Goal: Task Accomplishment & Management: Complete application form

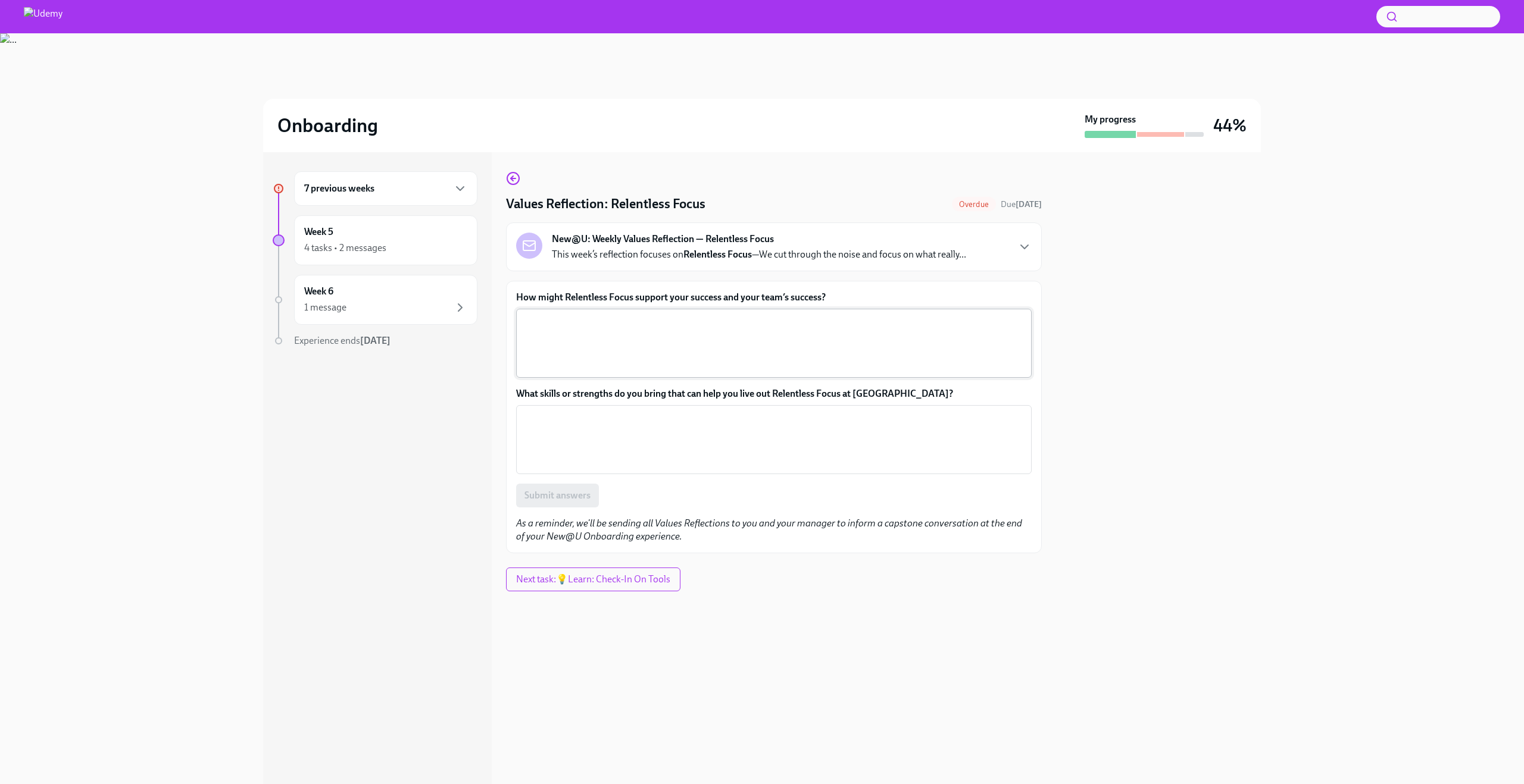
click at [698, 338] on textarea "How might Relentless Focus support your success and your team’s success?" at bounding box center [774, 344] width 501 height 57
paste textarea "Relentless focus can support both my success and my team’s success by helping u…"
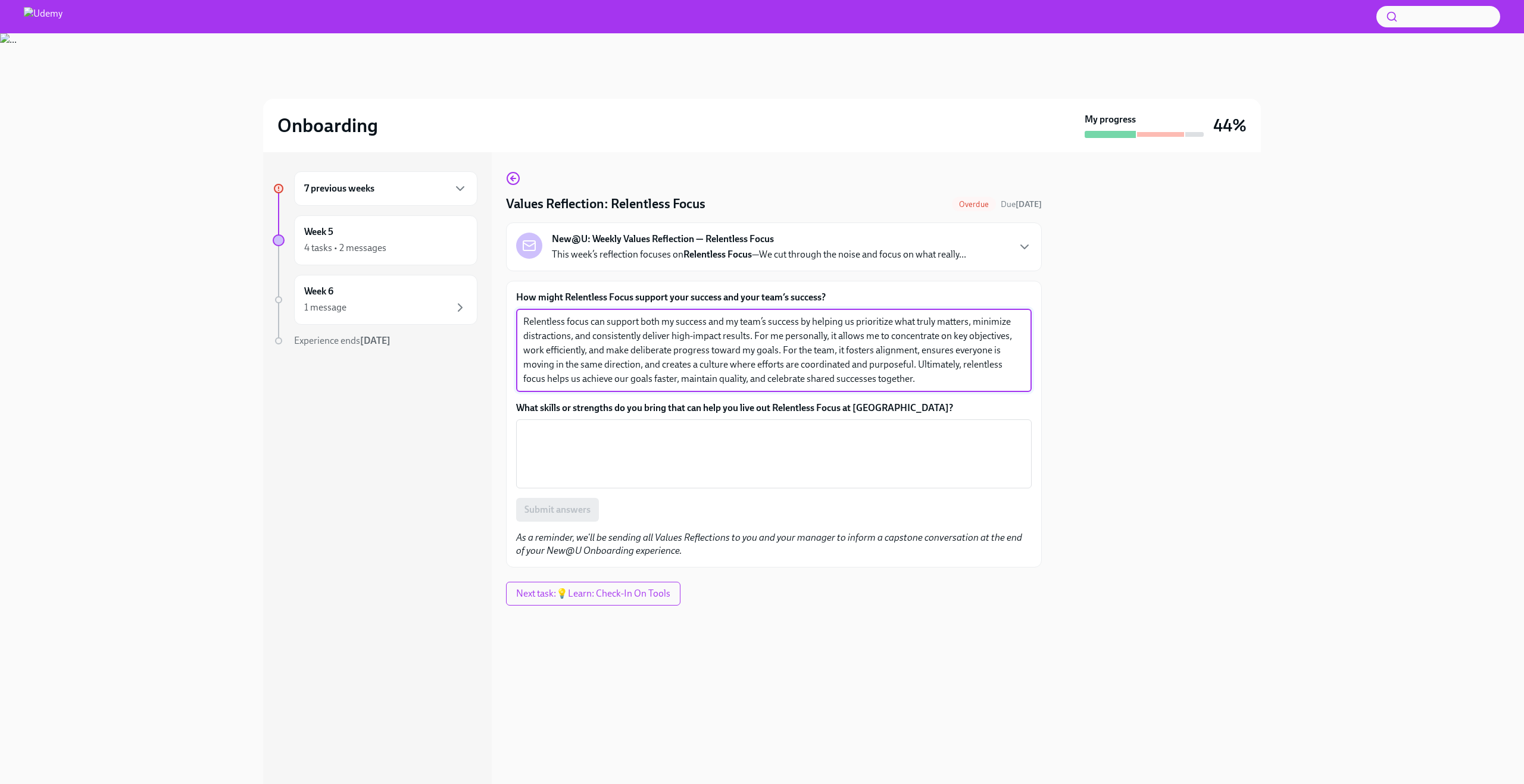
type textarea "Relentless focus can support both my success and my team’s success by helping u…"
click at [754, 404] on label "What skills or strengths do you bring that can help you live out Relentless Foc…" at bounding box center [774, 408] width 516 height 13
click at [754, 425] on textarea "What skills or strengths do you bring that can help you live out Relentless Foc…" at bounding box center [774, 454] width 501 height 57
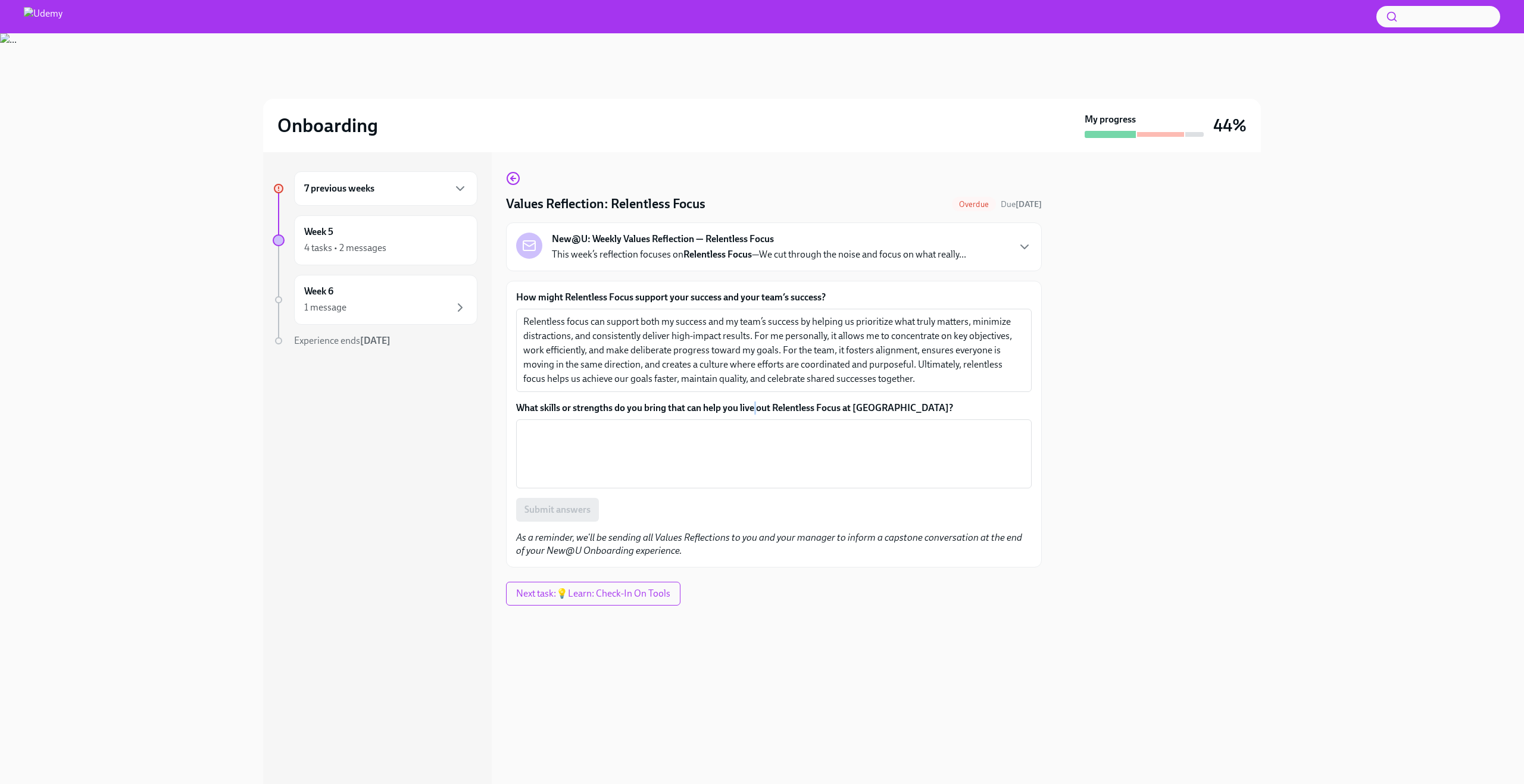
click at [754, 404] on label "What skills or strengths do you bring that can help you live out Relentless Foc…" at bounding box center [774, 408] width 516 height 13
click at [754, 425] on textarea "What skills or strengths do you bring that can help you live out Relentless Foc…" at bounding box center [774, 454] width 501 height 57
click at [754, 404] on label "What skills or strengths do you bring that can help you live out Relentless Foc…" at bounding box center [774, 408] width 516 height 13
click at [754, 425] on textarea "What skills or strengths do you bring that can help you live out Relentless Foc…" at bounding box center [774, 454] width 501 height 57
copy label "What skills or strengths do you bring that can help you live out Relentless Foc…"
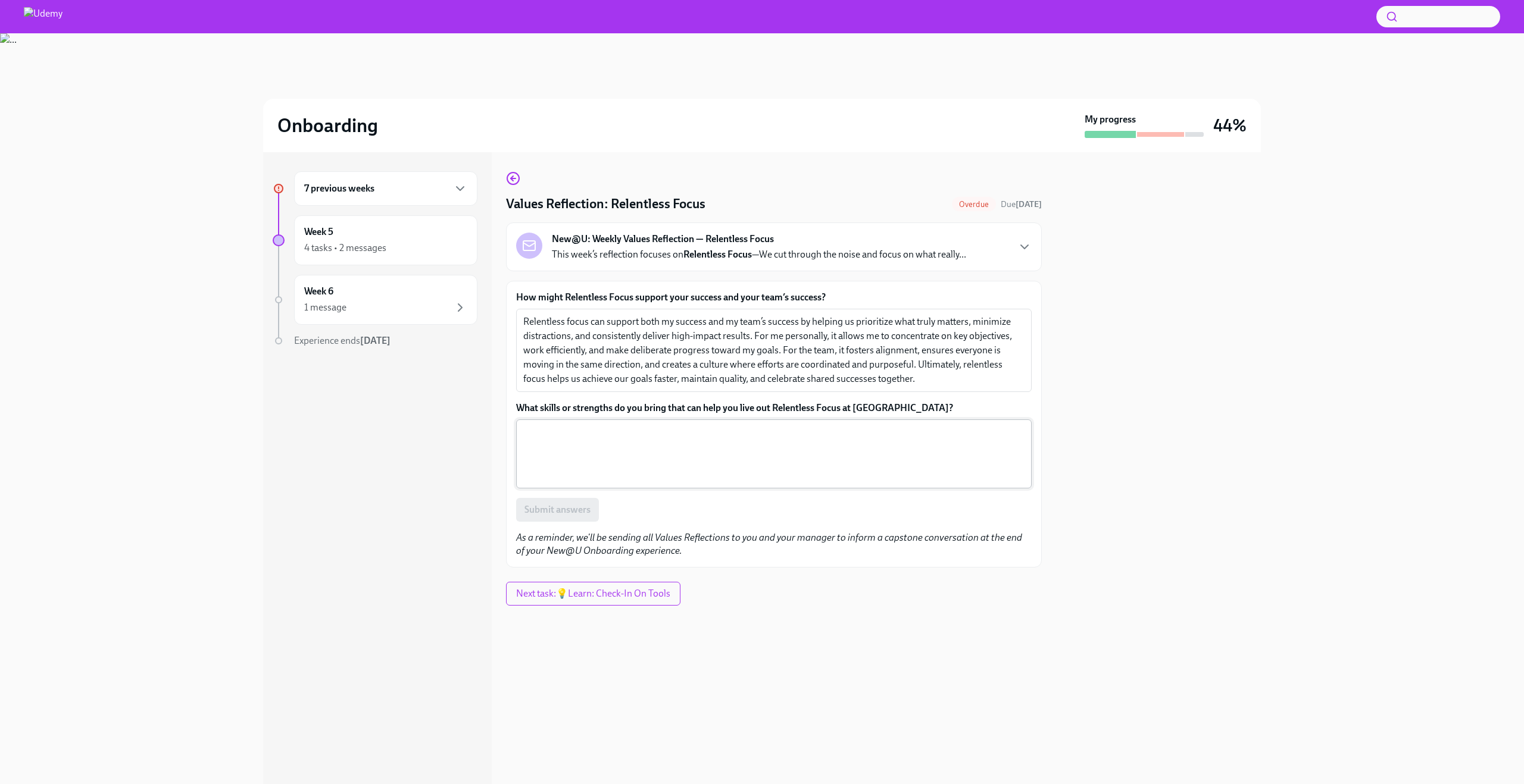
click at [612, 440] on textarea "What skills or strengths do you bring that can help you live out Relentless Foc…" at bounding box center [774, 454] width 501 height 57
paste textarea "I bring a combination of analytical thinking, discipline, and adaptability that…"
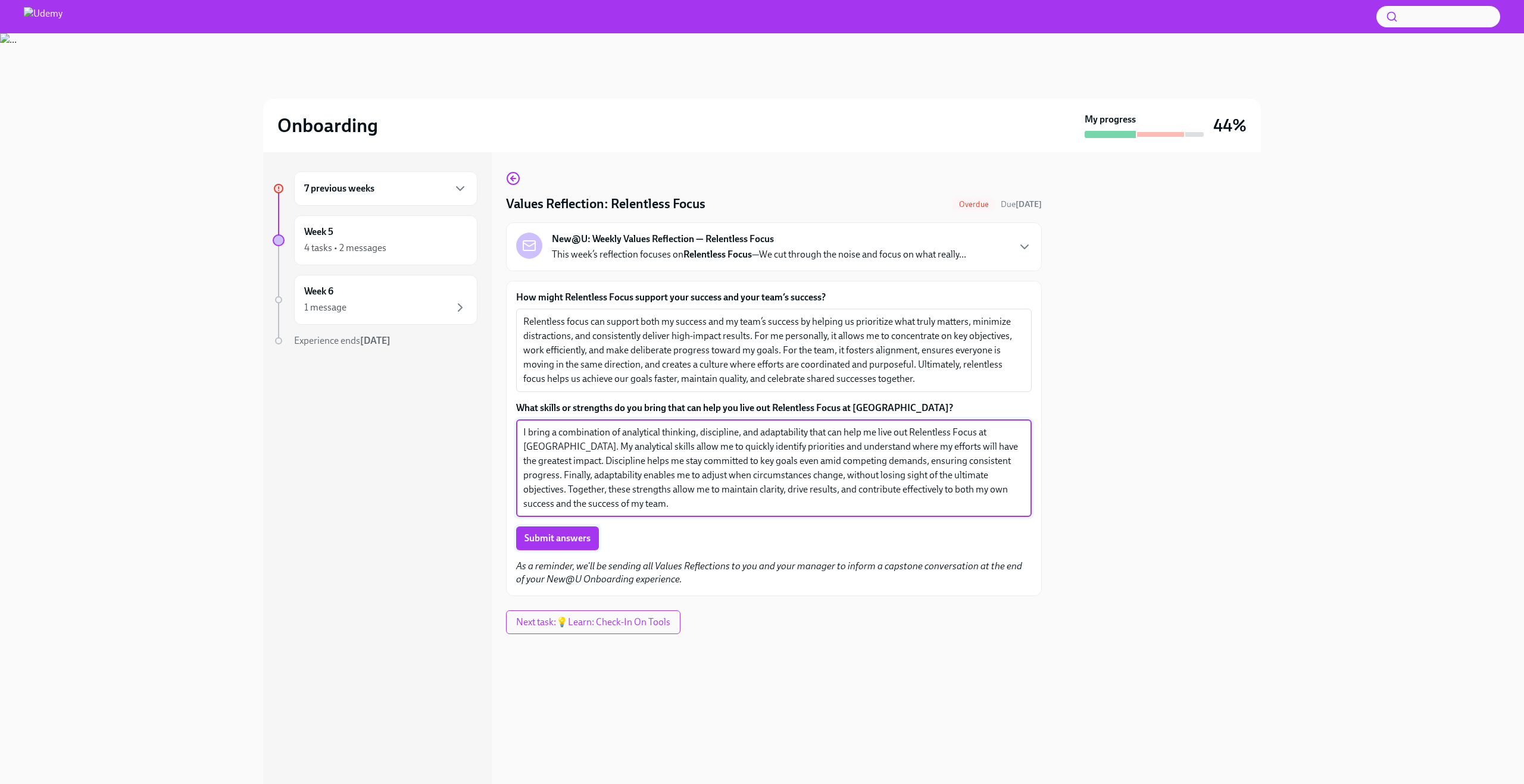
type textarea "I bring a combination of analytical thinking, discipline, and adaptability that…"
click at [566, 541] on span "Submit answers" at bounding box center [558, 538] width 66 height 12
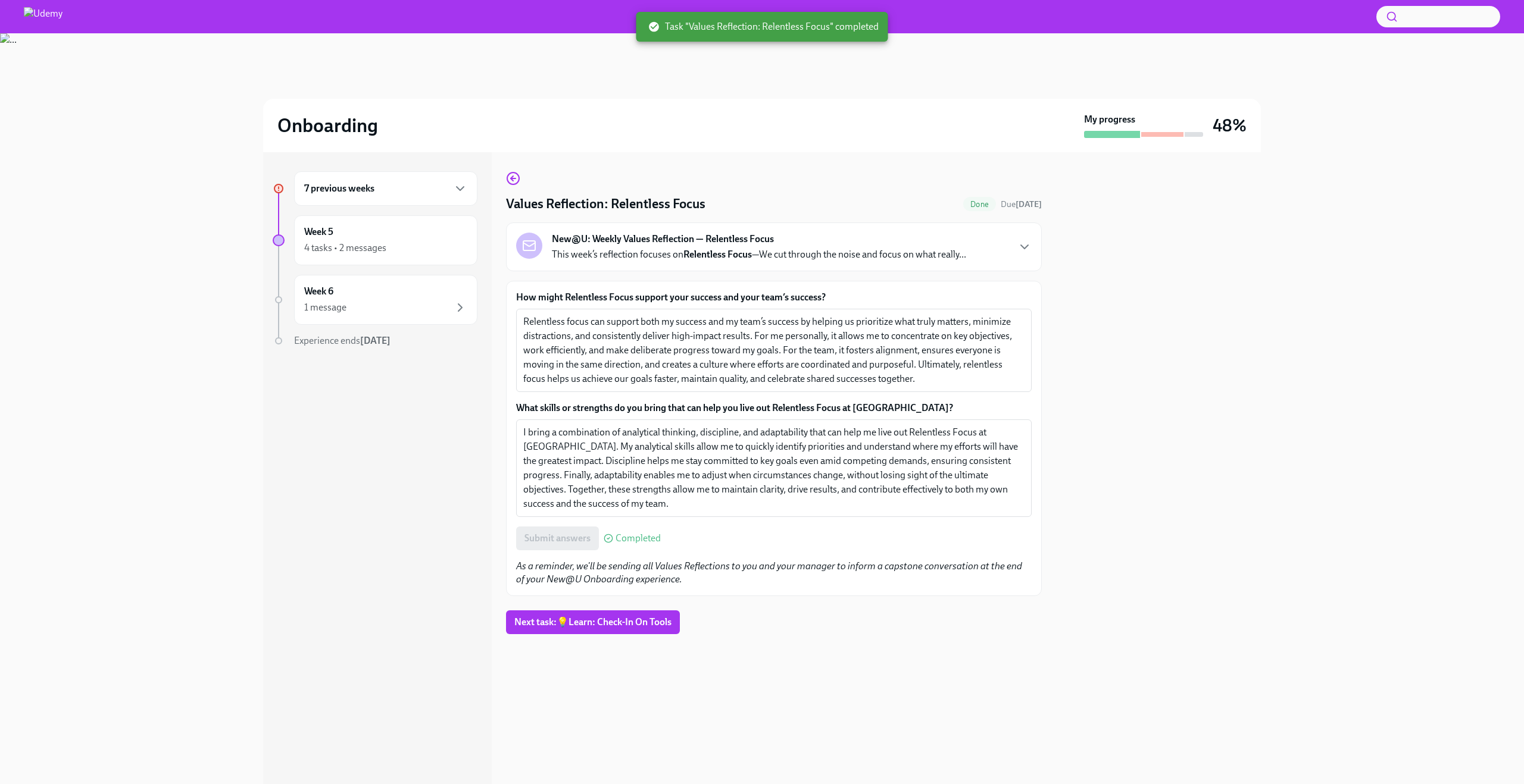
click at [405, 191] on div "7 previous weeks" at bounding box center [386, 189] width 163 height 14
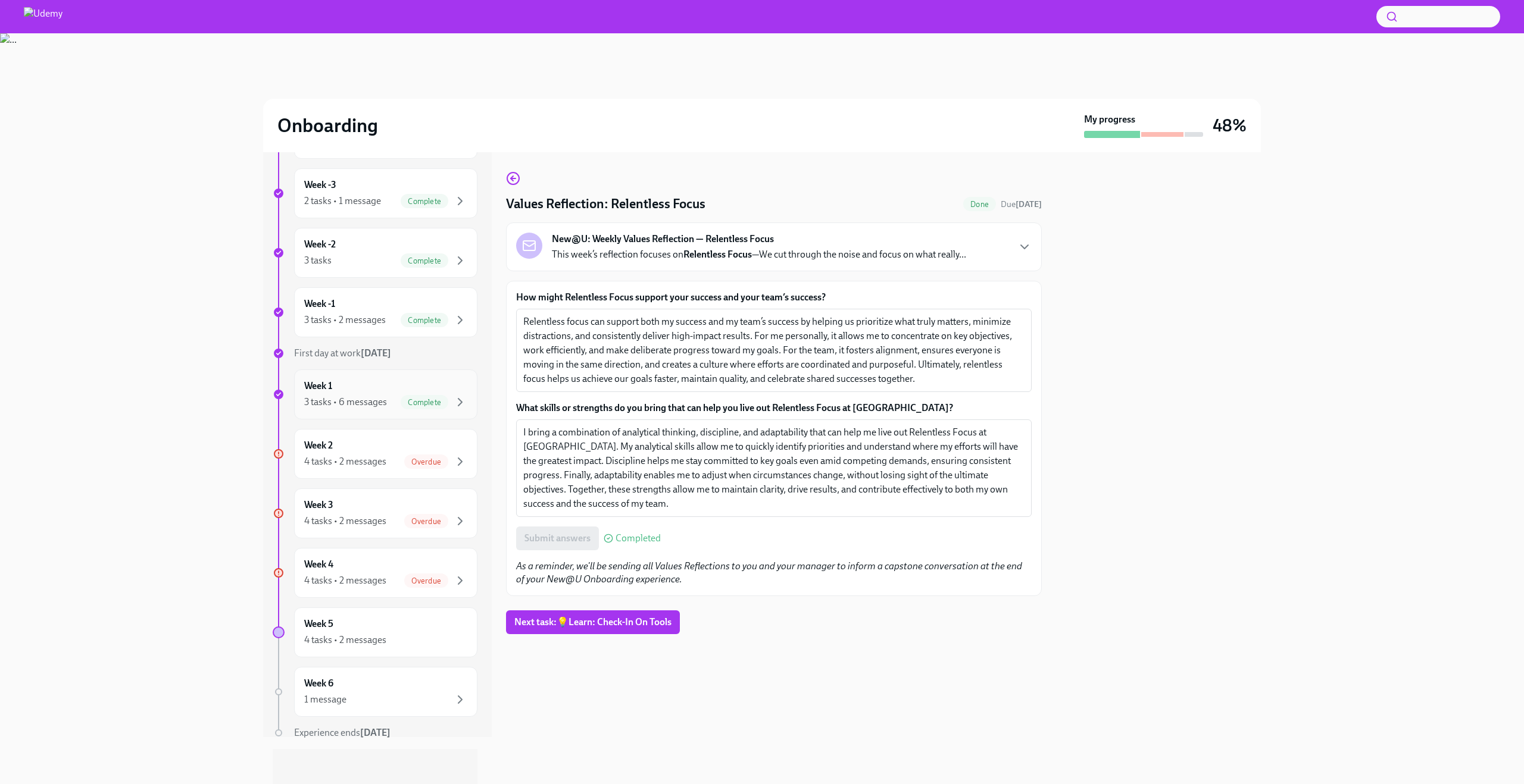
scroll to position [50, 0]
click at [425, 459] on span "Overdue" at bounding box center [425, 459] width 44 height 9
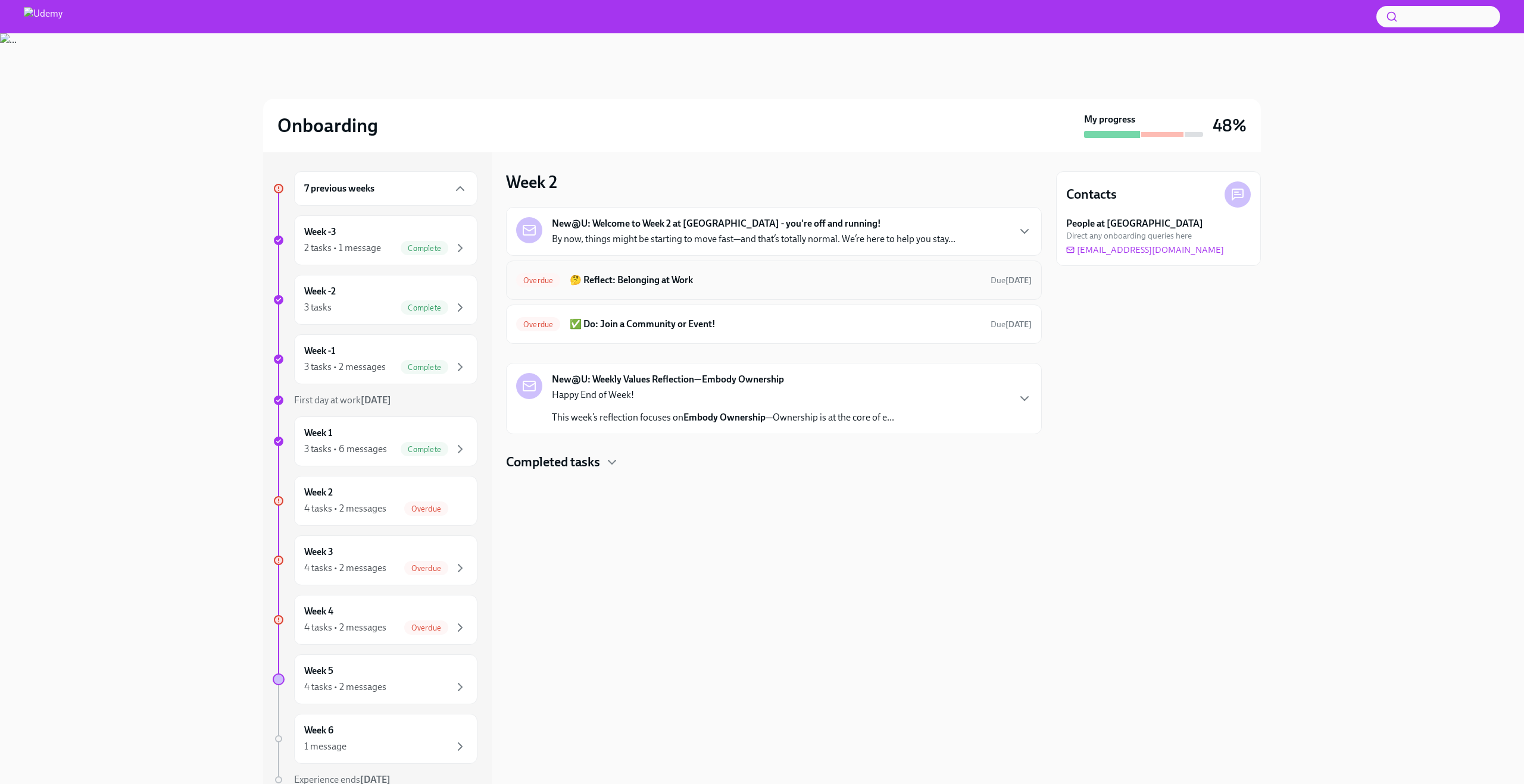
click at [781, 281] on h6 "🤔 Reflect: Belonging at Work" at bounding box center [775, 280] width 411 height 13
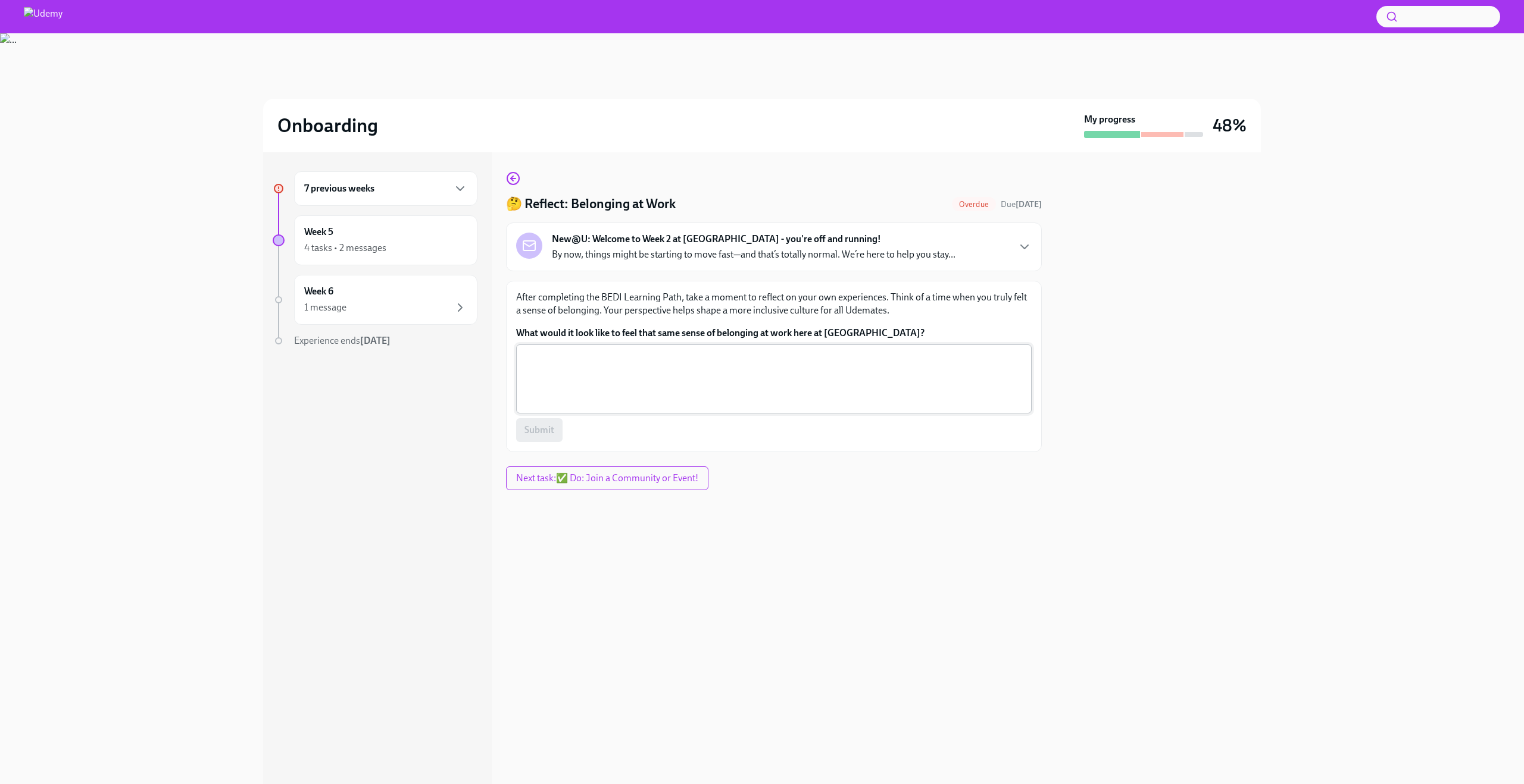
click at [765, 370] on textarea "What would it look like to feel that same sense of belonging at work here at Ud…" at bounding box center [774, 379] width 501 height 57
click at [783, 329] on label "What would it look like to feel that same sense of belonging at work here at Ud…" at bounding box center [774, 333] width 516 height 13
click at [783, 351] on textarea "What would it look like to feel that same sense of belonging at work here at Ud…" at bounding box center [774, 379] width 501 height 57
click at [783, 329] on label "What would it look like to feel that same sense of belonging at work here at Ud…" at bounding box center [774, 333] width 516 height 13
click at [783, 351] on textarea "What would it look like to feel that same sense of belonging at work here at Ud…" at bounding box center [774, 379] width 501 height 57
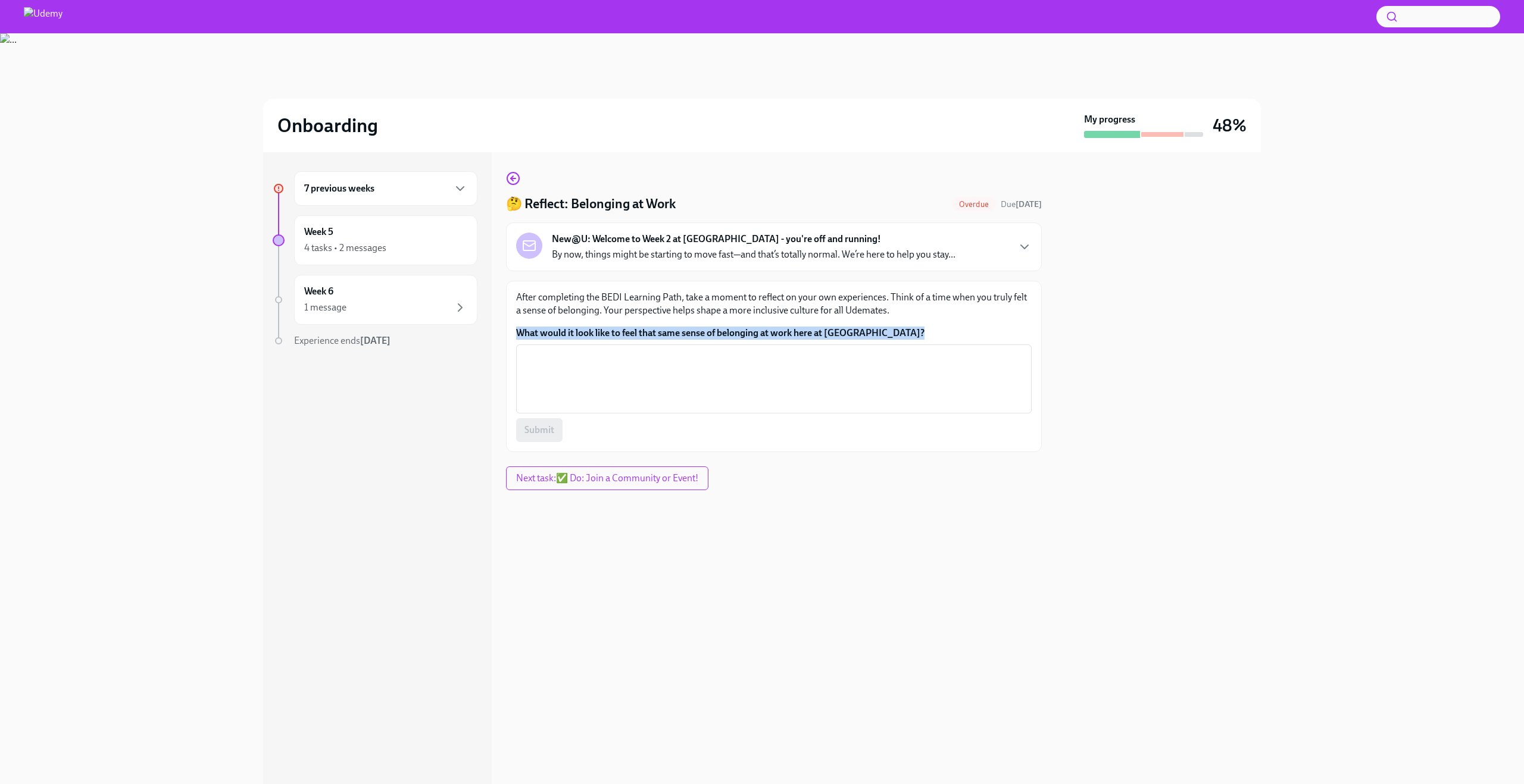
click at [783, 329] on label "What would it look like to feel that same sense of belonging at work here at Ud…" at bounding box center [774, 333] width 516 height 13
click at [783, 351] on textarea "What would it look like to feel that same sense of belonging at work here at Ud…" at bounding box center [774, 379] width 501 height 57
copy label "What would it look like to feel that same sense of belonging at work here at Ud…"
click at [613, 362] on textarea "What would it look like to feel that same sense of belonging at work here at Ud…" at bounding box center [774, 379] width 501 height 57
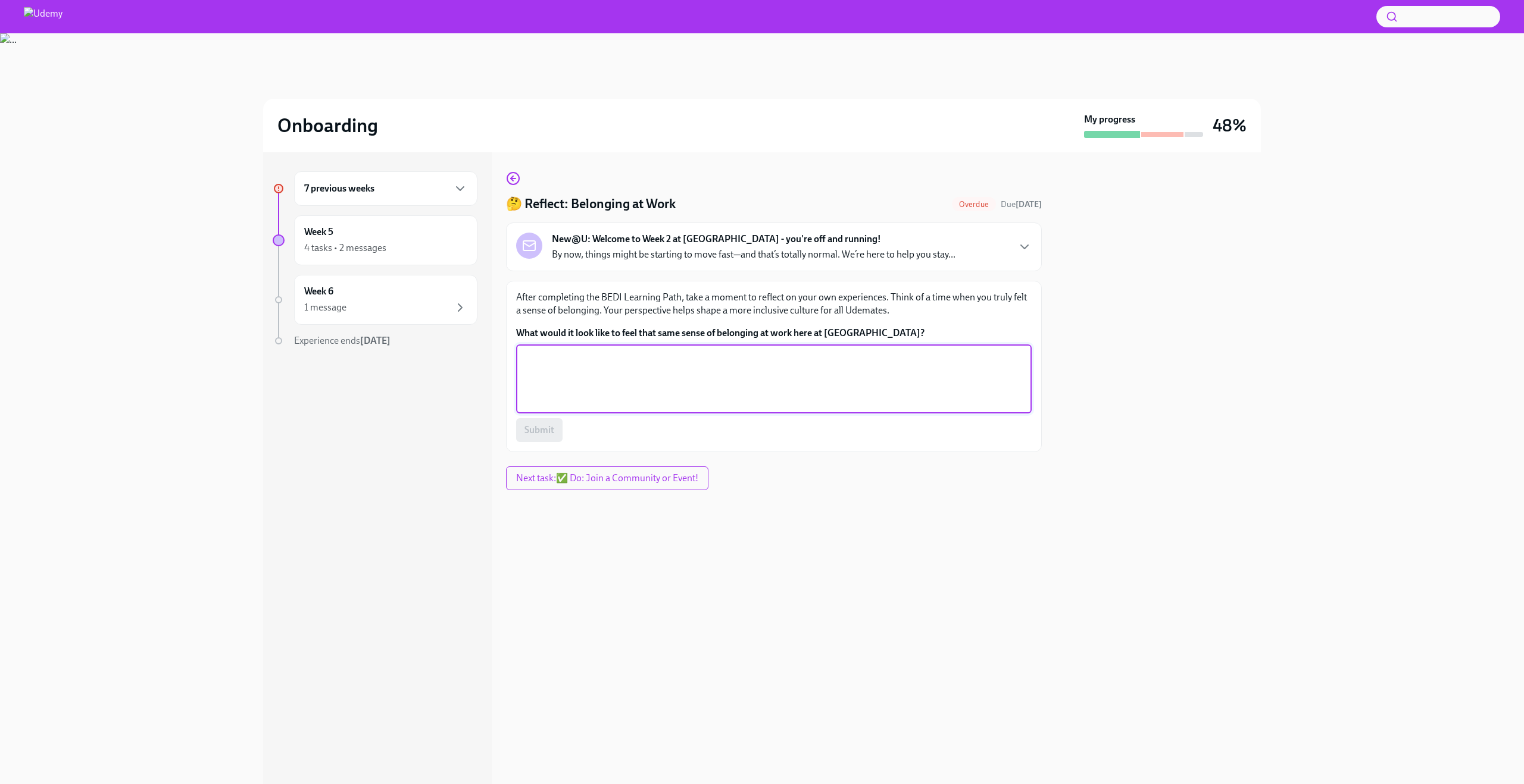
paste textarea "Feeling that same sense of belonging at Udemy would mean being valued, included…"
type textarea "Feeling that same sense of belonging at Udemy would mean being valued, included…"
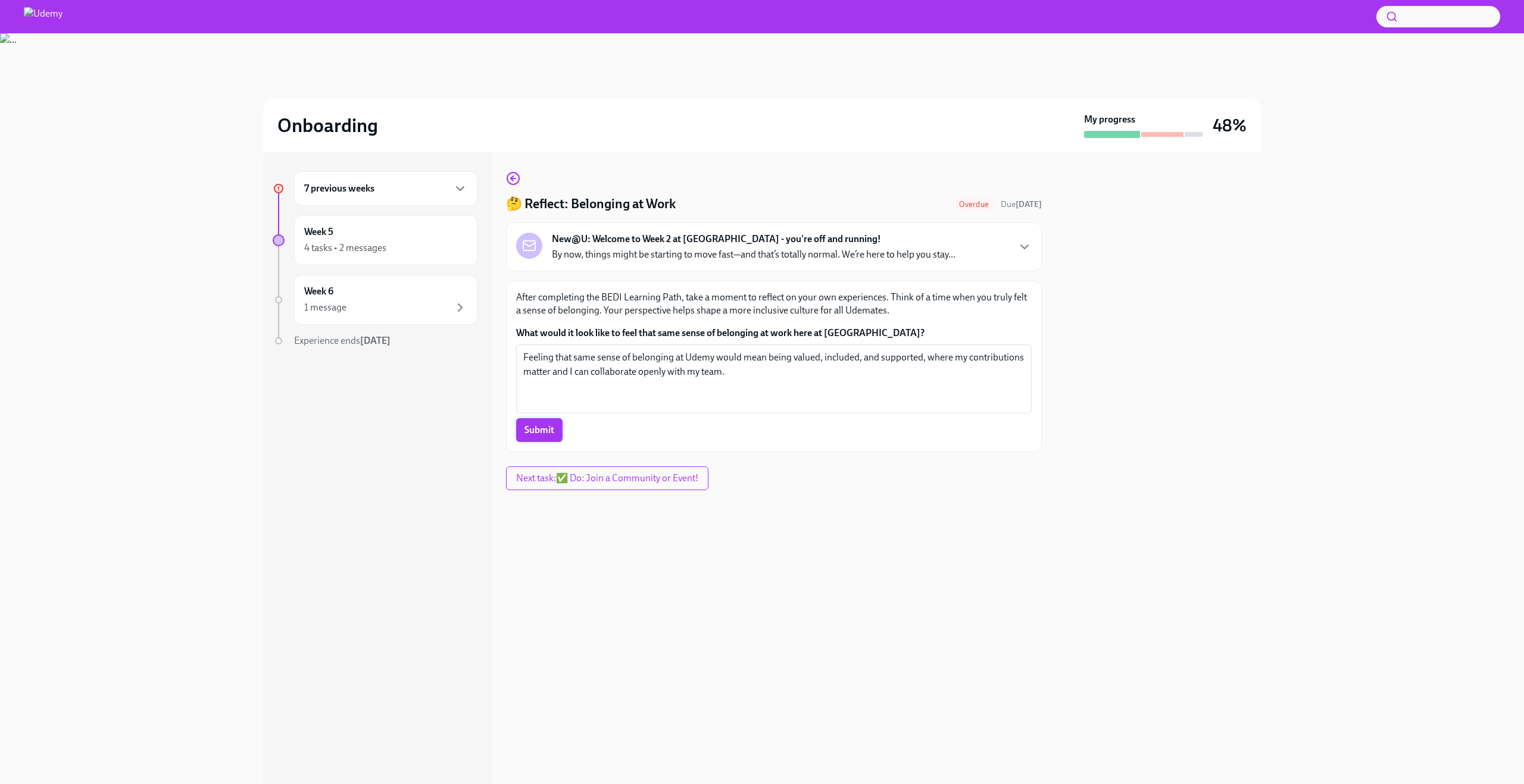
click at [546, 434] on span "Submit" at bounding box center [539, 430] width 30 height 12
click at [655, 475] on span "Next task : ✅ Do: Join a Community or Event!" at bounding box center [608, 478] width 188 height 12
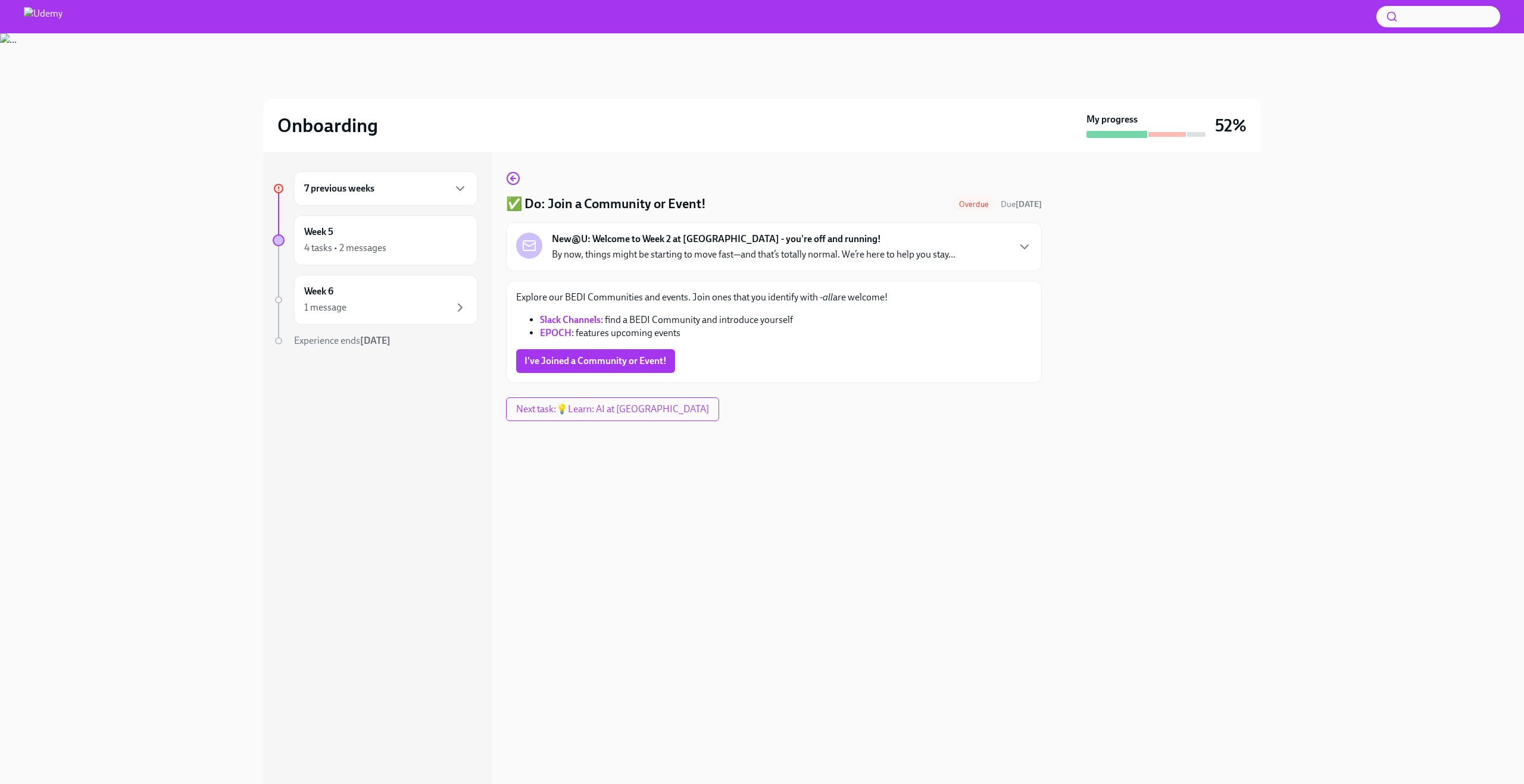
click at [557, 332] on link "EPOCH" at bounding box center [555, 333] width 31 height 12
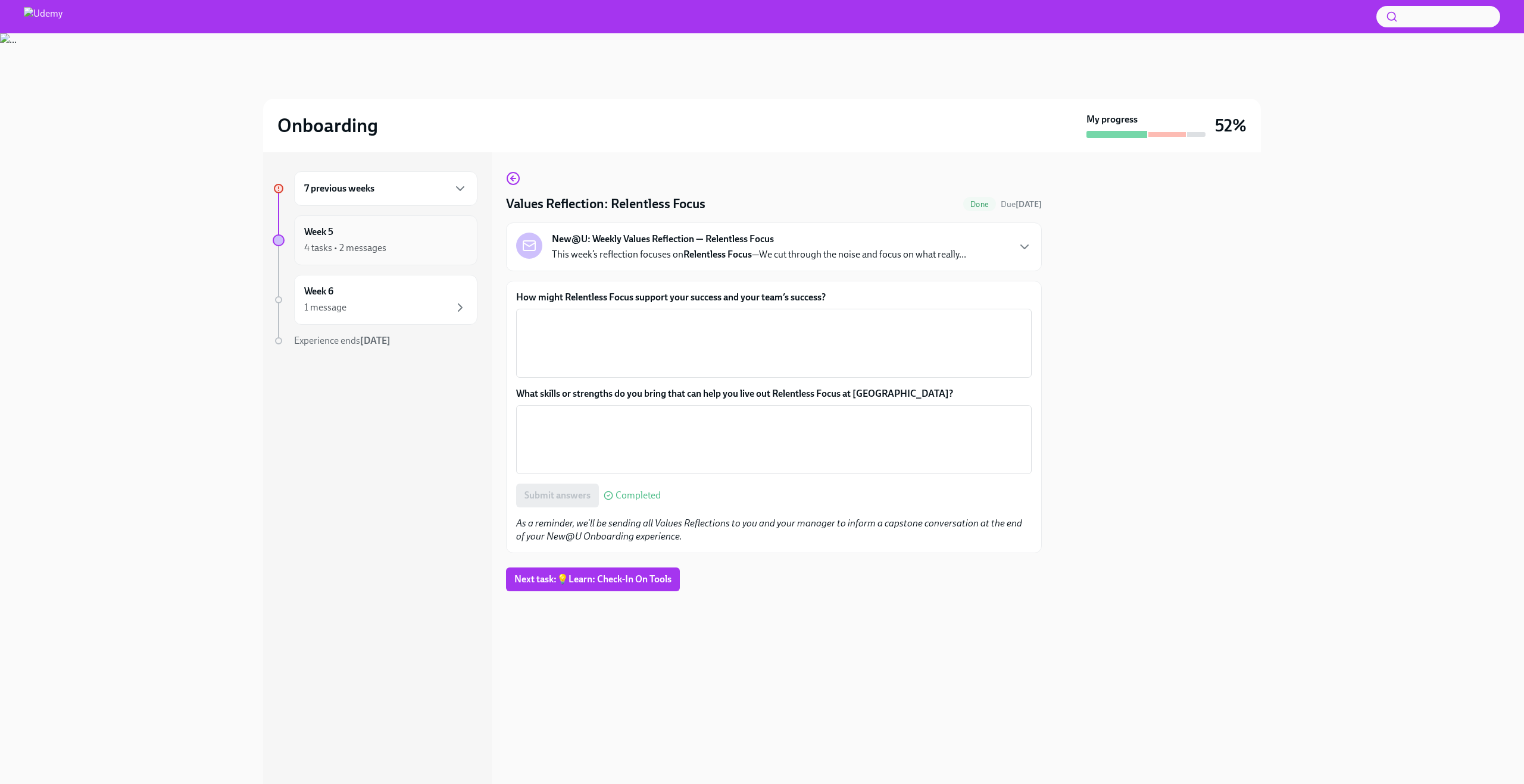
click at [431, 240] on div "Week 5 4 tasks • 2 messages" at bounding box center [386, 240] width 163 height 30
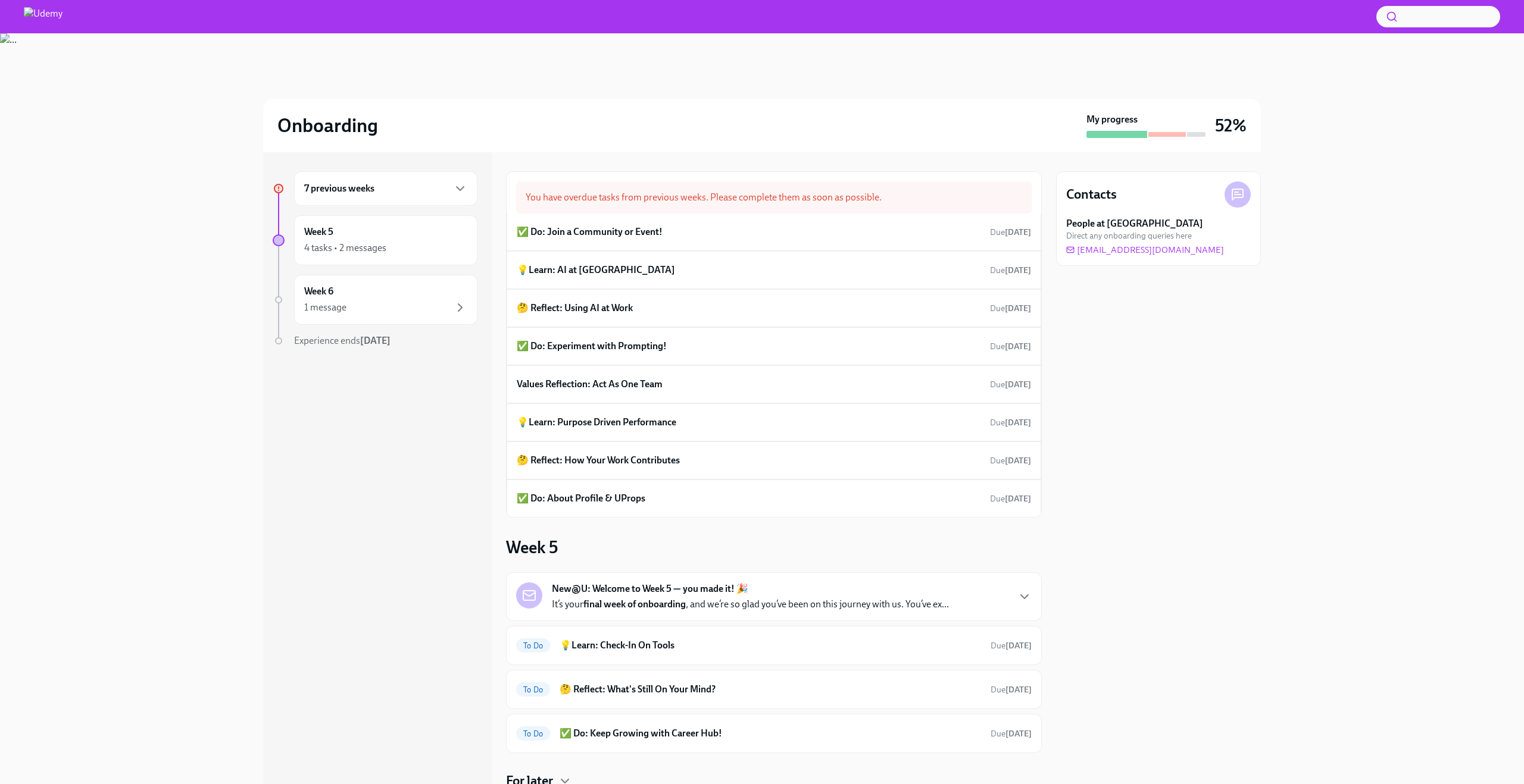
click at [444, 198] on div "7 previous weeks" at bounding box center [385, 188] width 184 height 35
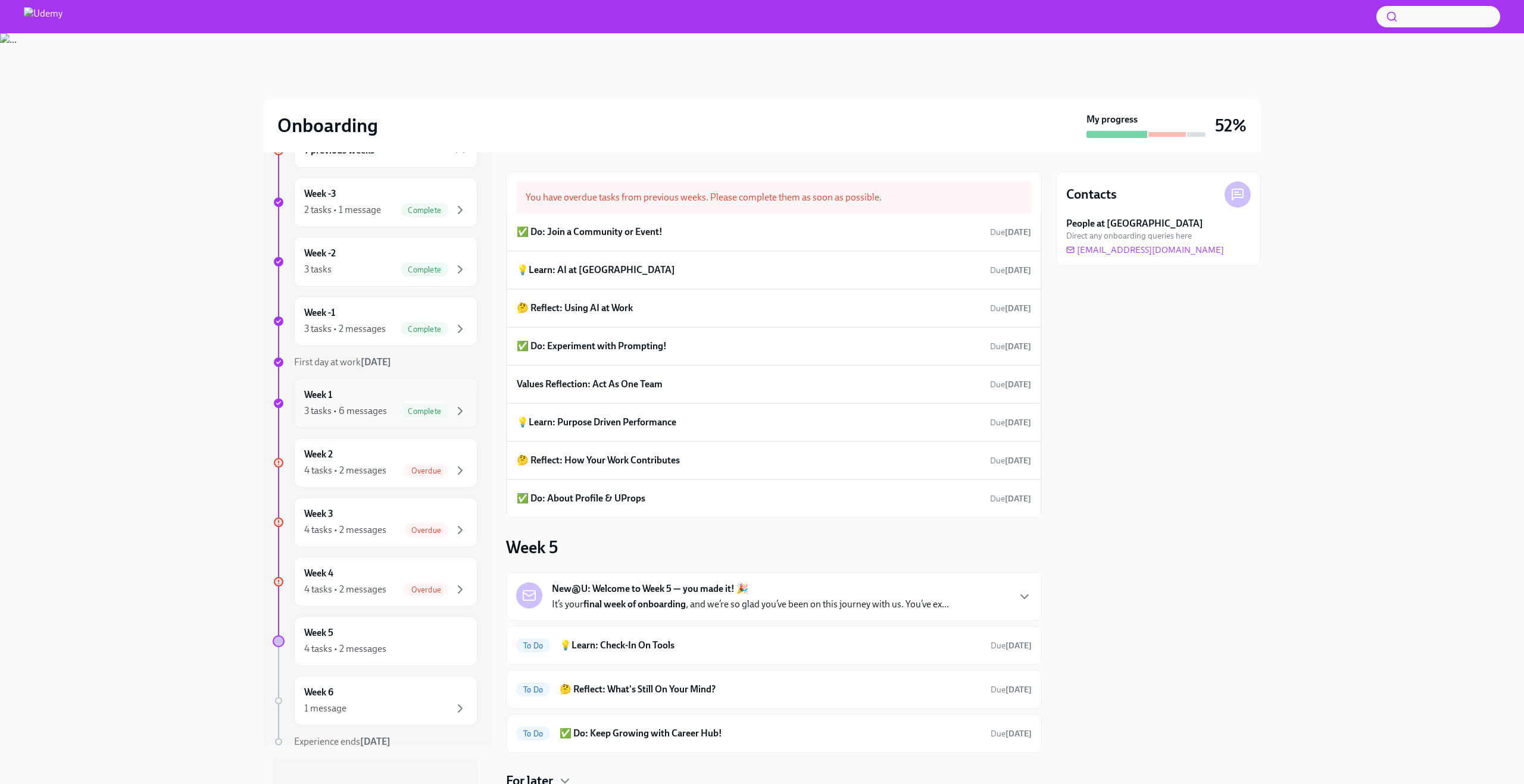
scroll to position [50, 0]
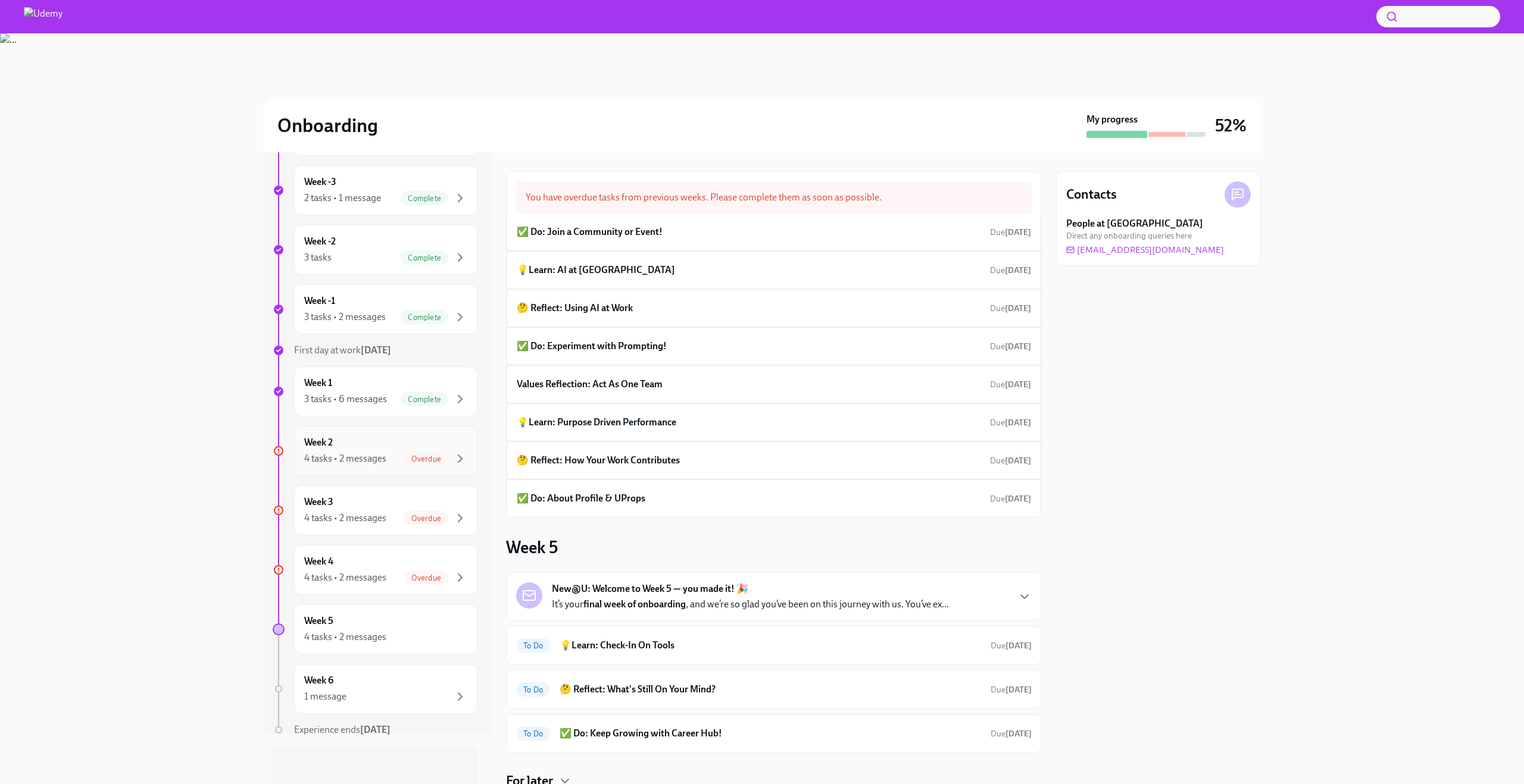
click at [380, 448] on div "Week 2 4 tasks • 2 messages Overdue" at bounding box center [386, 450] width 163 height 30
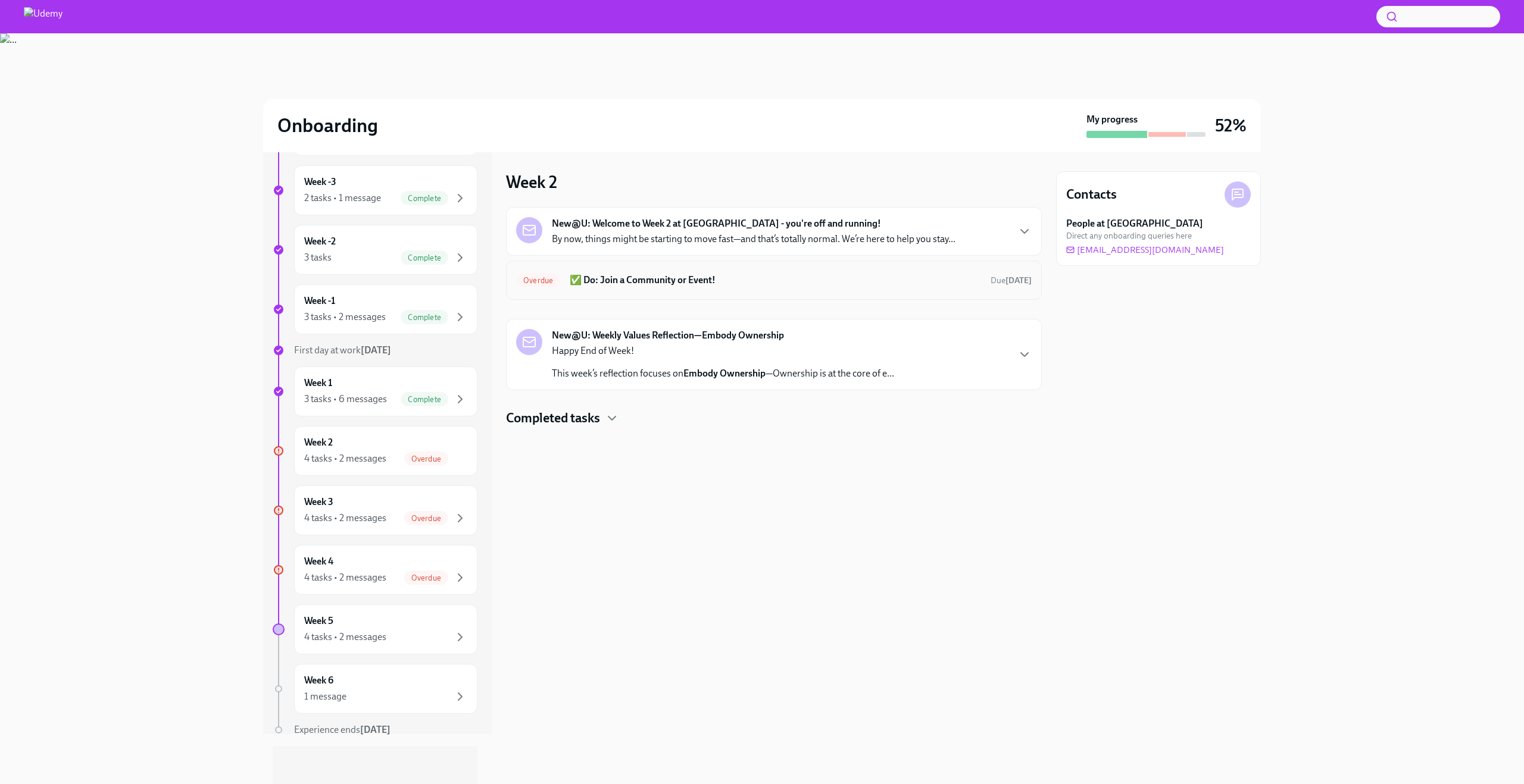
click at [748, 277] on h6 "✅ Do: Join a Community or Event!" at bounding box center [775, 280] width 411 height 13
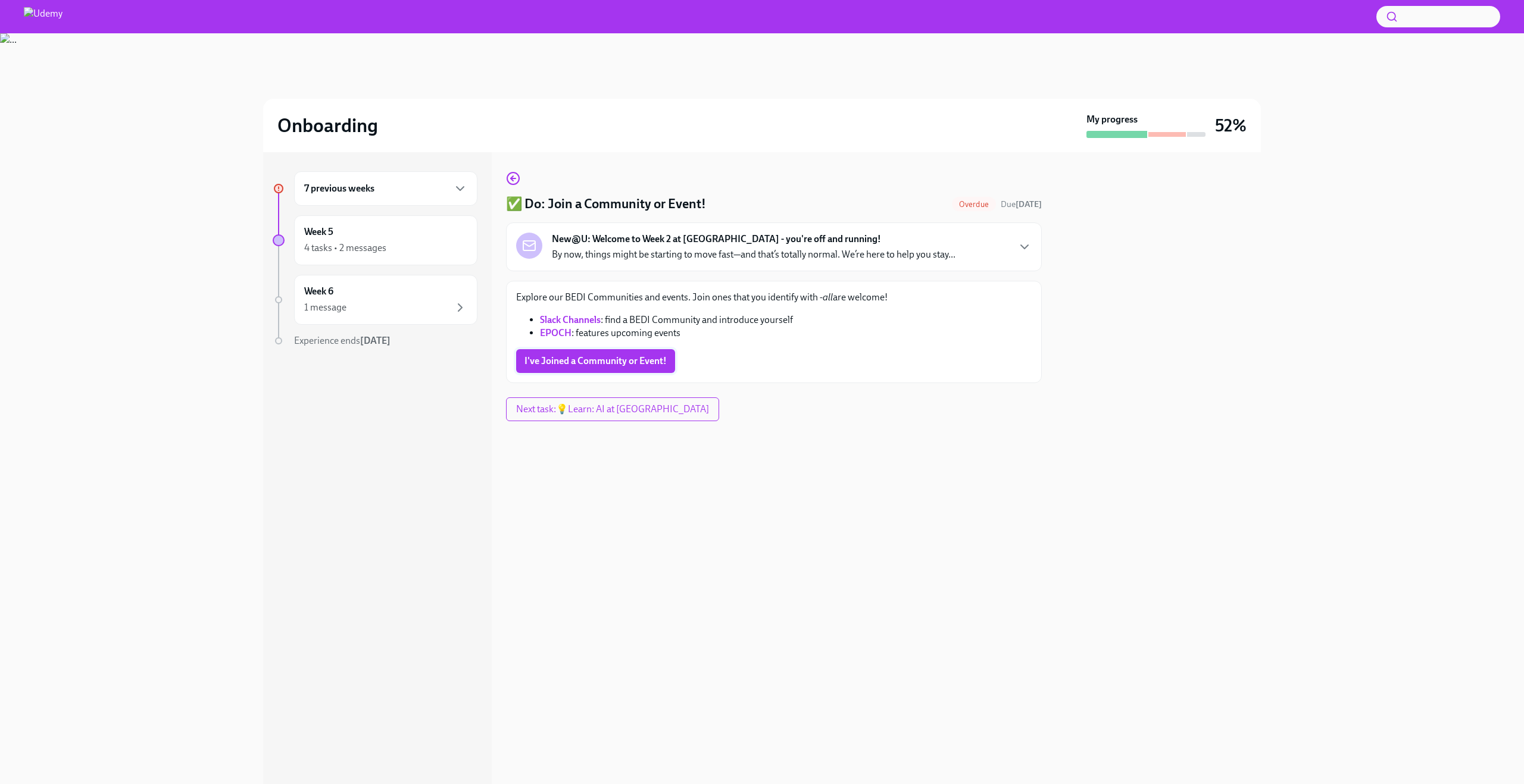
click at [597, 369] on button "I've Joined a Community or Event!" at bounding box center [595, 361] width 158 height 24
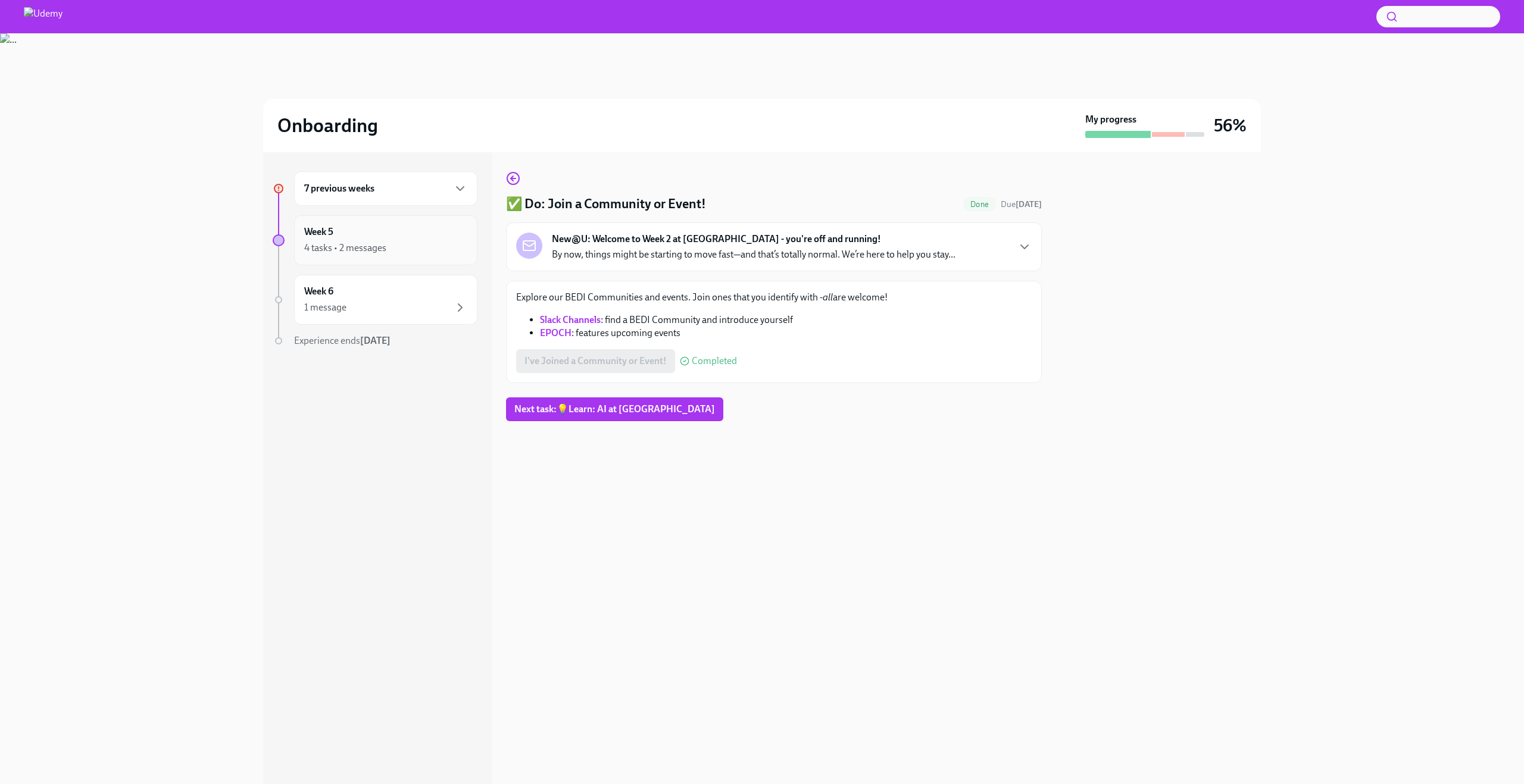
click at [370, 230] on div "Week 5 4 tasks • 2 messages" at bounding box center [386, 240] width 163 height 30
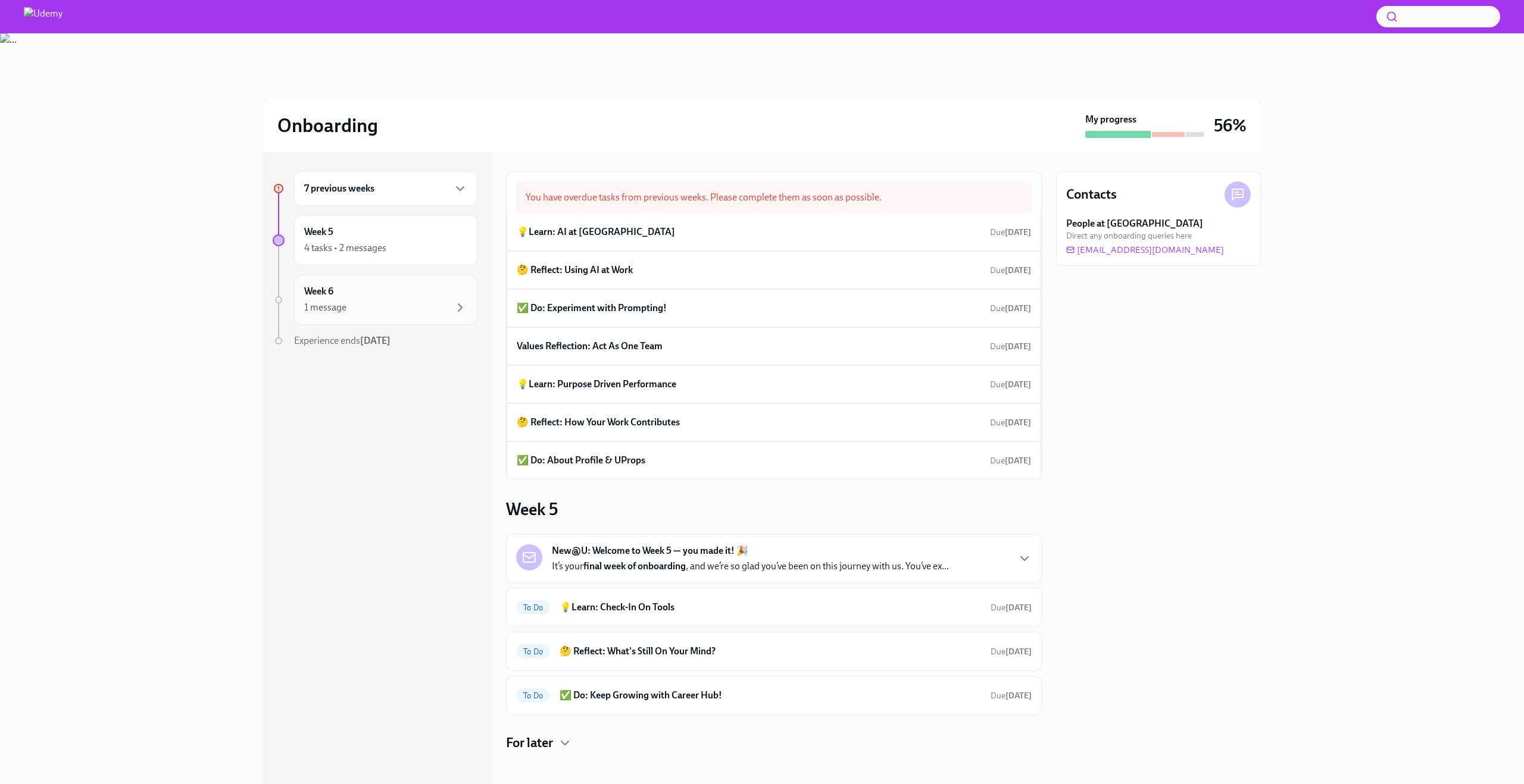
click at [360, 301] on div "1 message" at bounding box center [386, 308] width 163 height 14
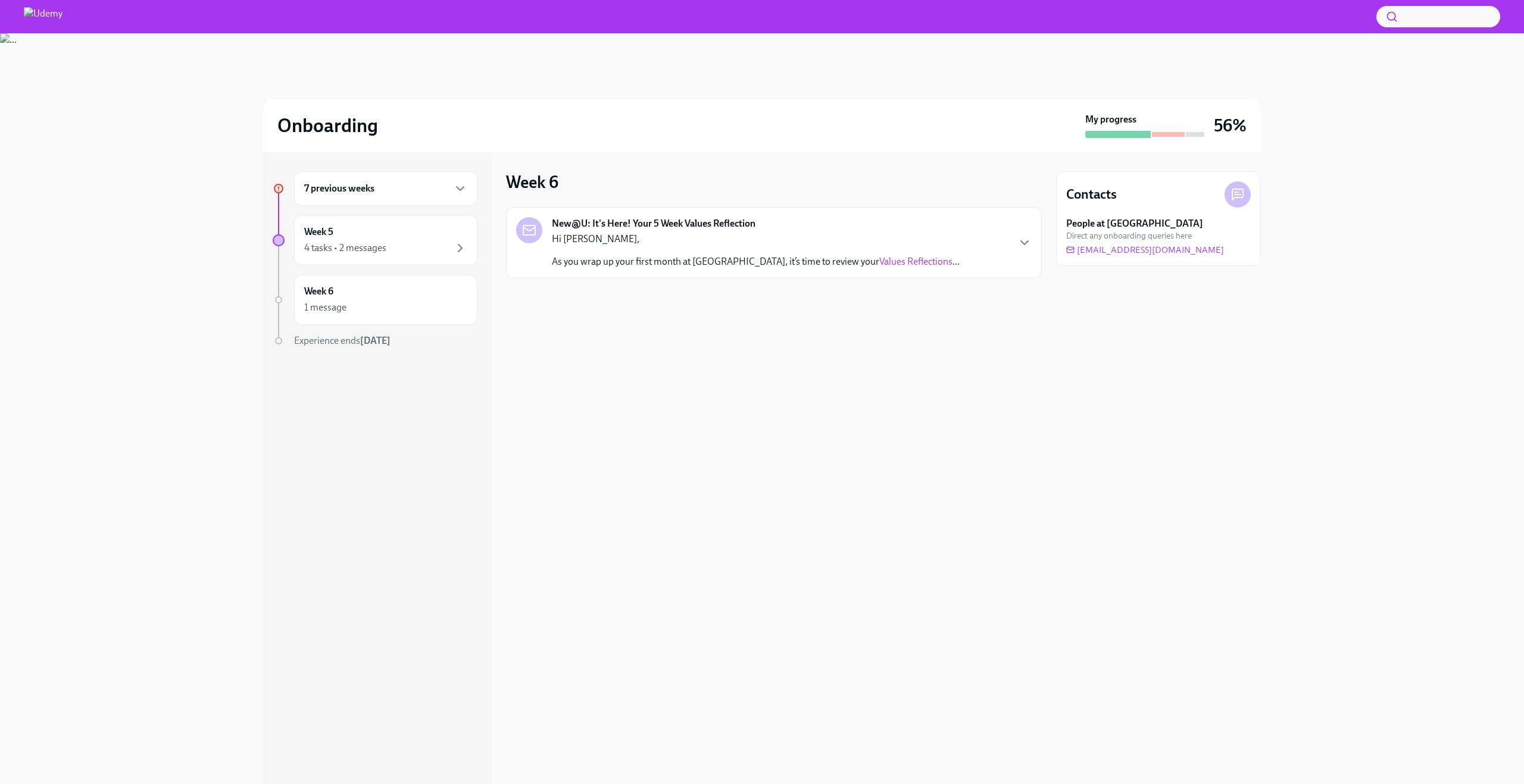
click at [879, 257] on link "Values Reflections" at bounding box center [916, 261] width 73 height 12
click at [946, 268] on div "New@U: It's Here! Your 5 Week Values Reflection Hi [PERSON_NAME], As you wrap u…" at bounding box center [774, 243] width 535 height 72
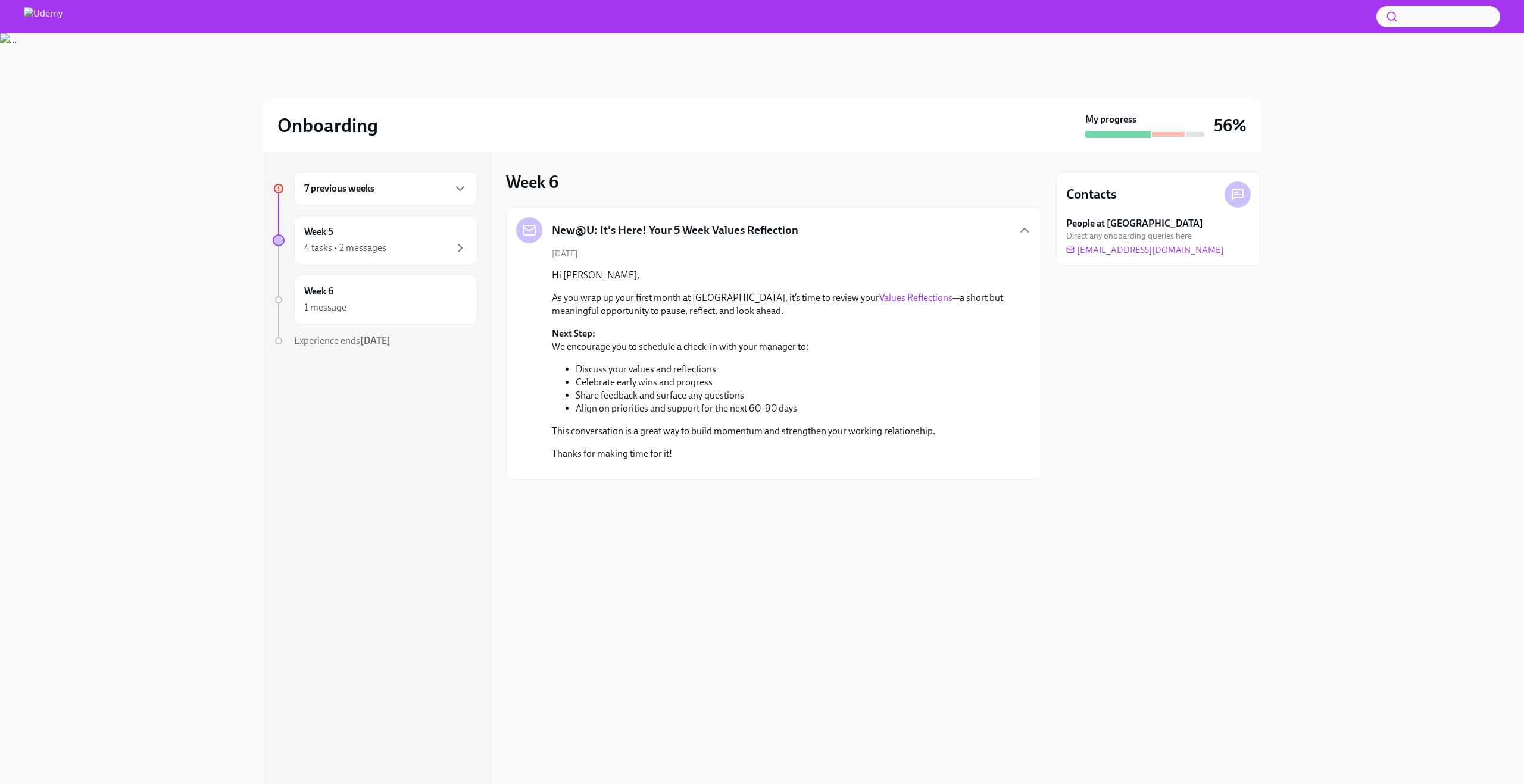
click at [879, 297] on link "Values Reflections" at bounding box center [916, 297] width 73 height 12
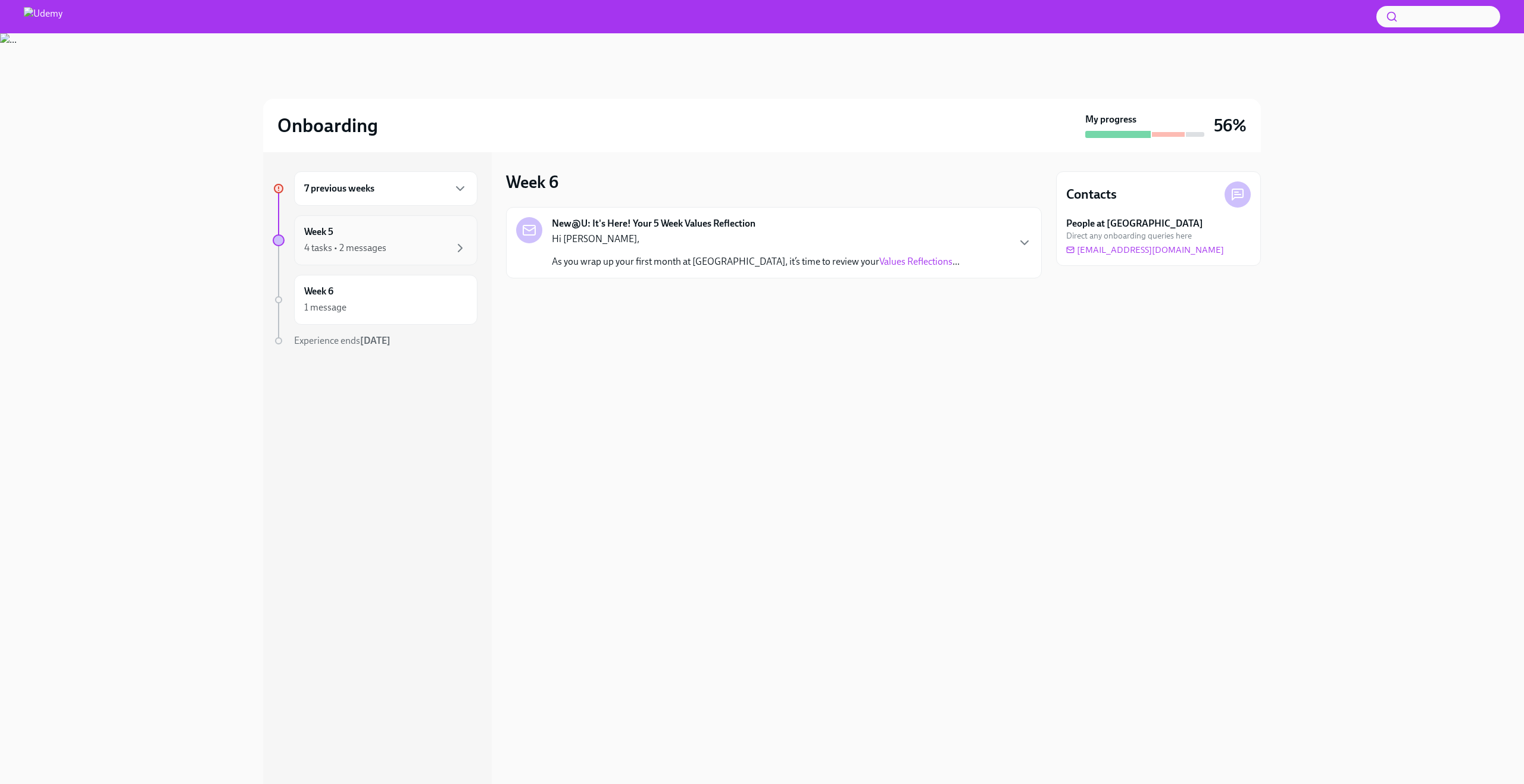
click at [476, 235] on div "Week 5 4 tasks • 2 messages" at bounding box center [385, 241] width 184 height 50
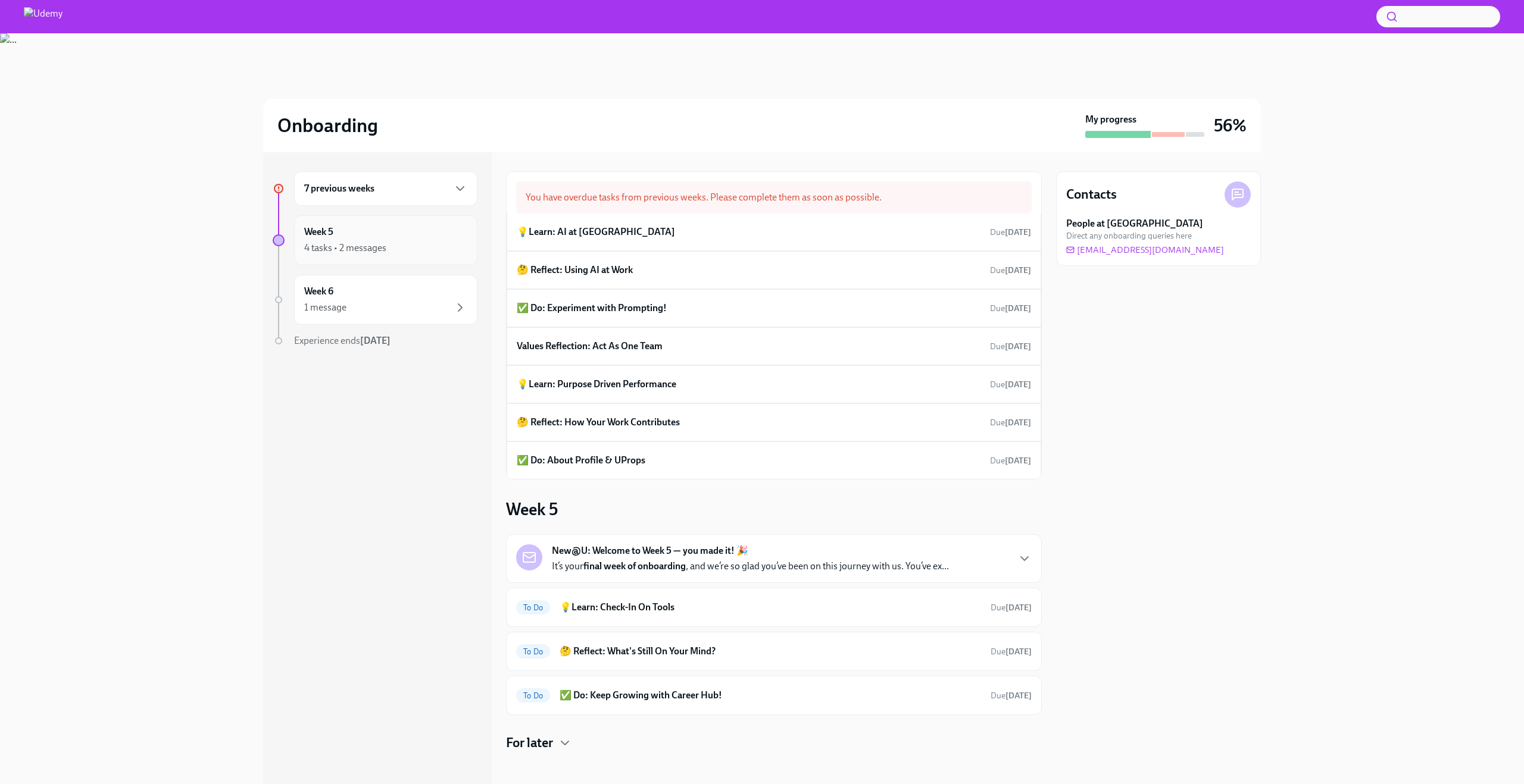
click at [458, 235] on div "Week 5 4 tasks • 2 messages" at bounding box center [386, 240] width 163 height 30
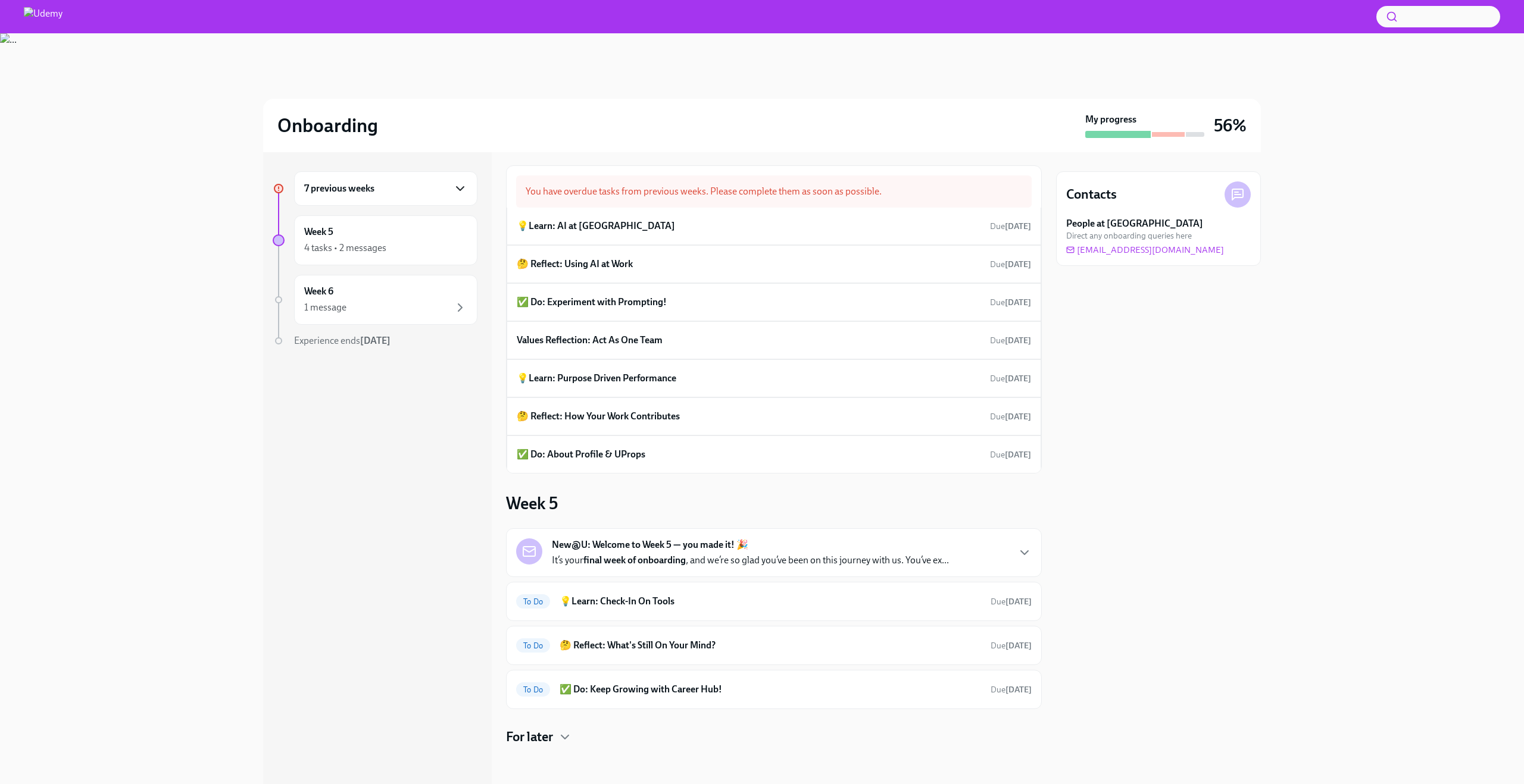
click at [455, 191] on icon "button" at bounding box center [460, 189] width 14 height 14
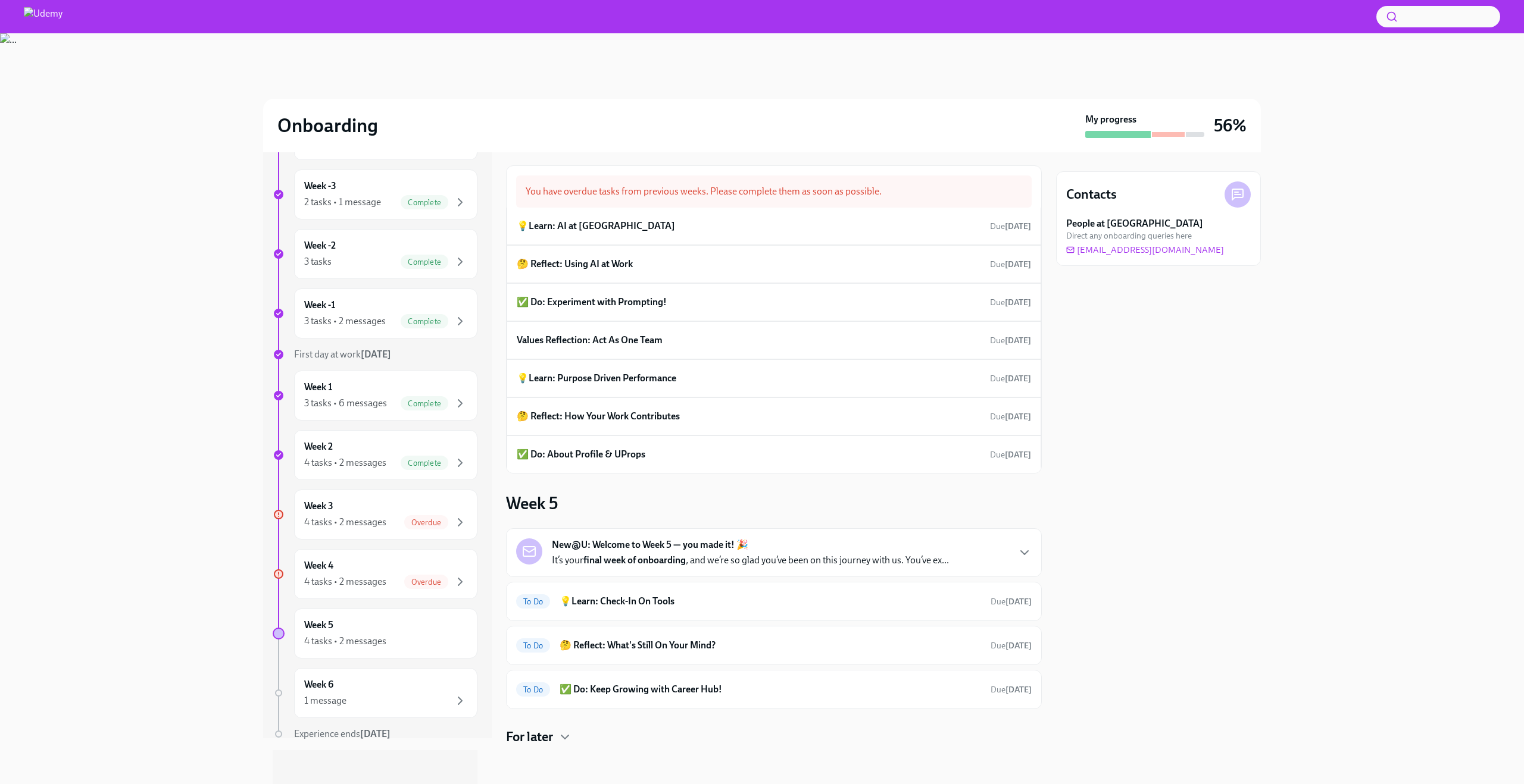
scroll to position [50, 0]
click at [366, 521] on div "4 tasks • 2 messages" at bounding box center [346, 518] width 82 height 13
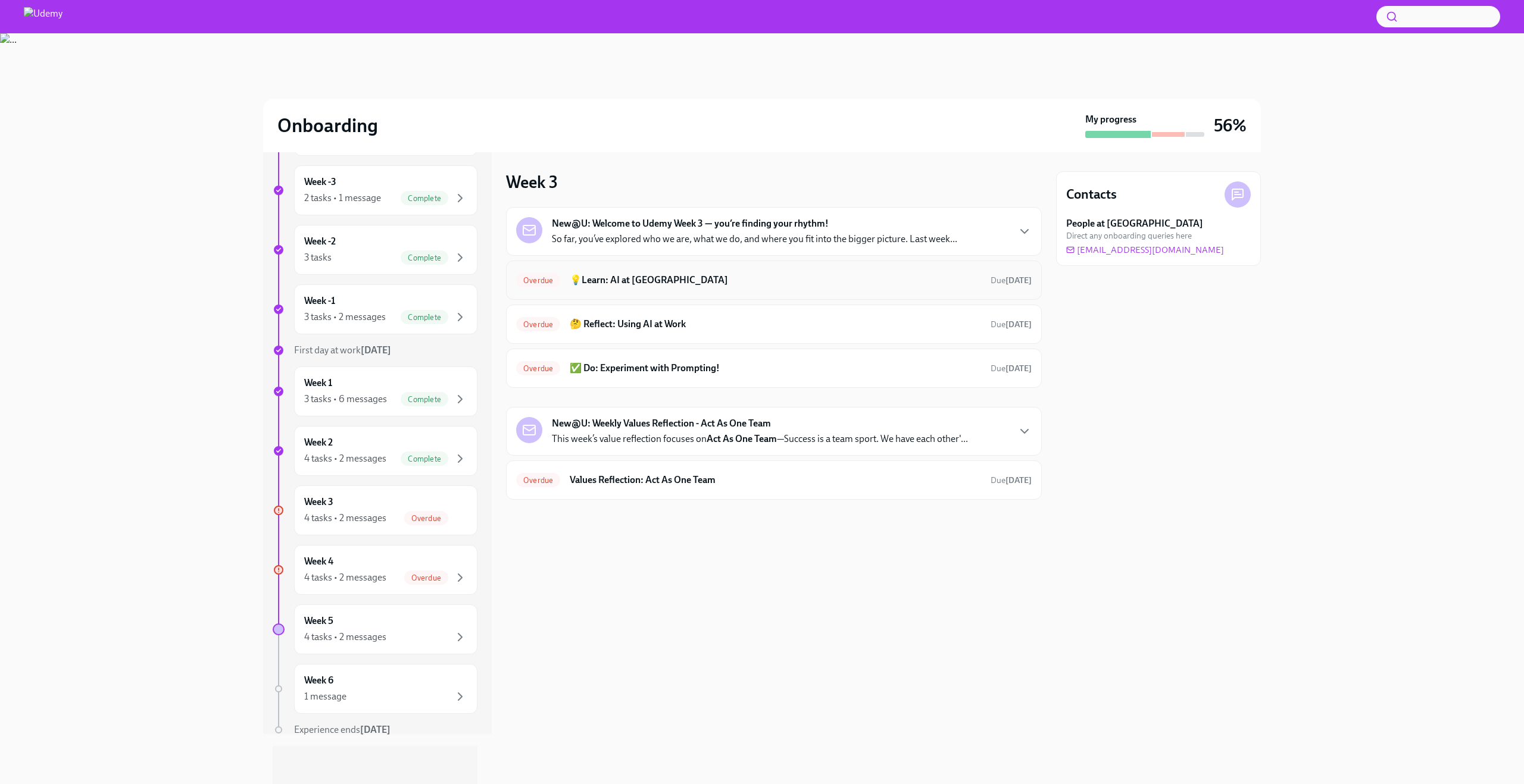
click at [633, 279] on h6 "💡Learn: AI at [GEOGRAPHIC_DATA]" at bounding box center [775, 280] width 411 height 13
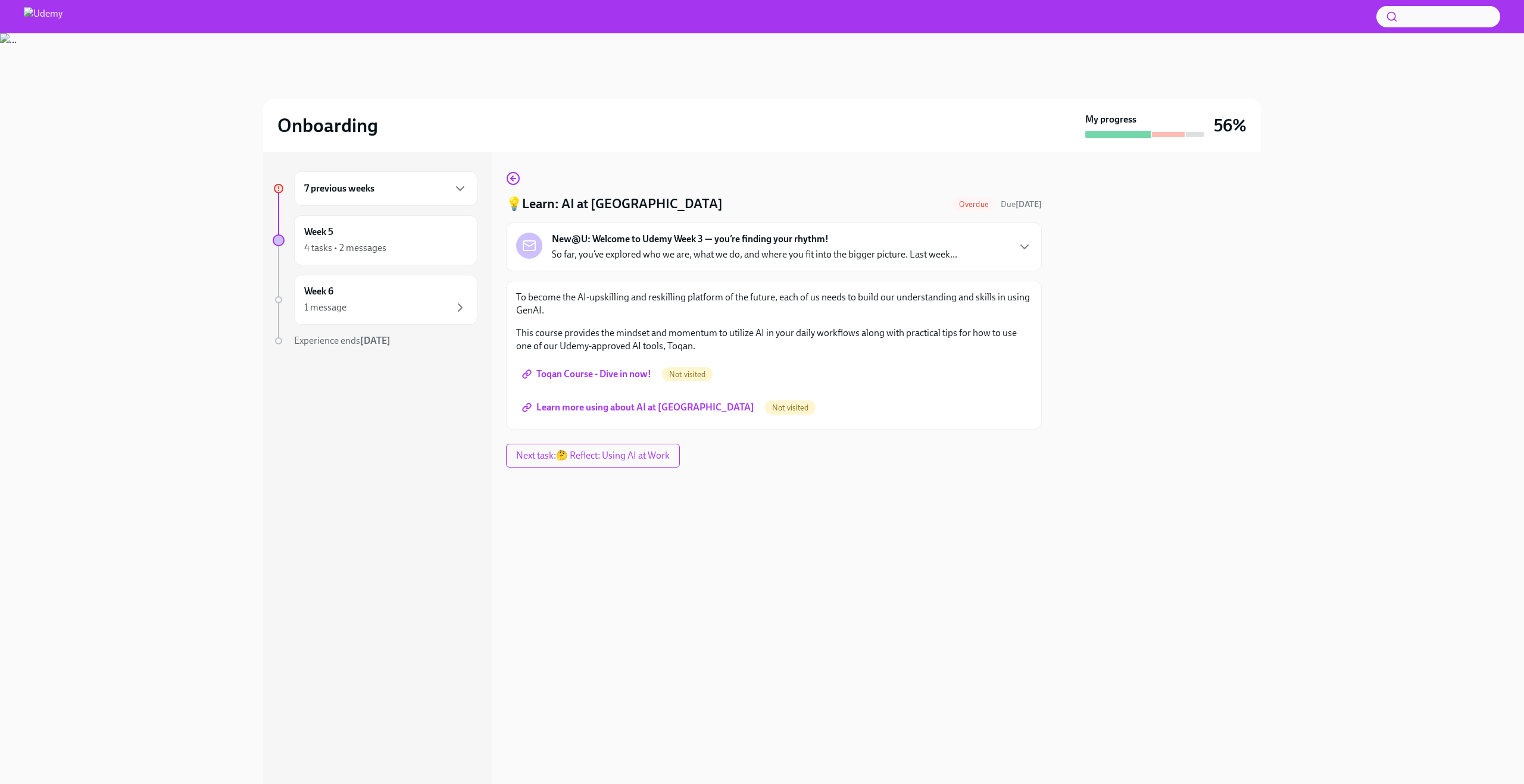
click at [629, 379] on span "Toqan Course - Dive in now!" at bounding box center [588, 373] width 127 height 12
click at [623, 396] on link "Learn more using about AI at [GEOGRAPHIC_DATA]" at bounding box center [638, 407] width 246 height 24
click at [409, 306] on div "1 message" at bounding box center [386, 308] width 163 height 14
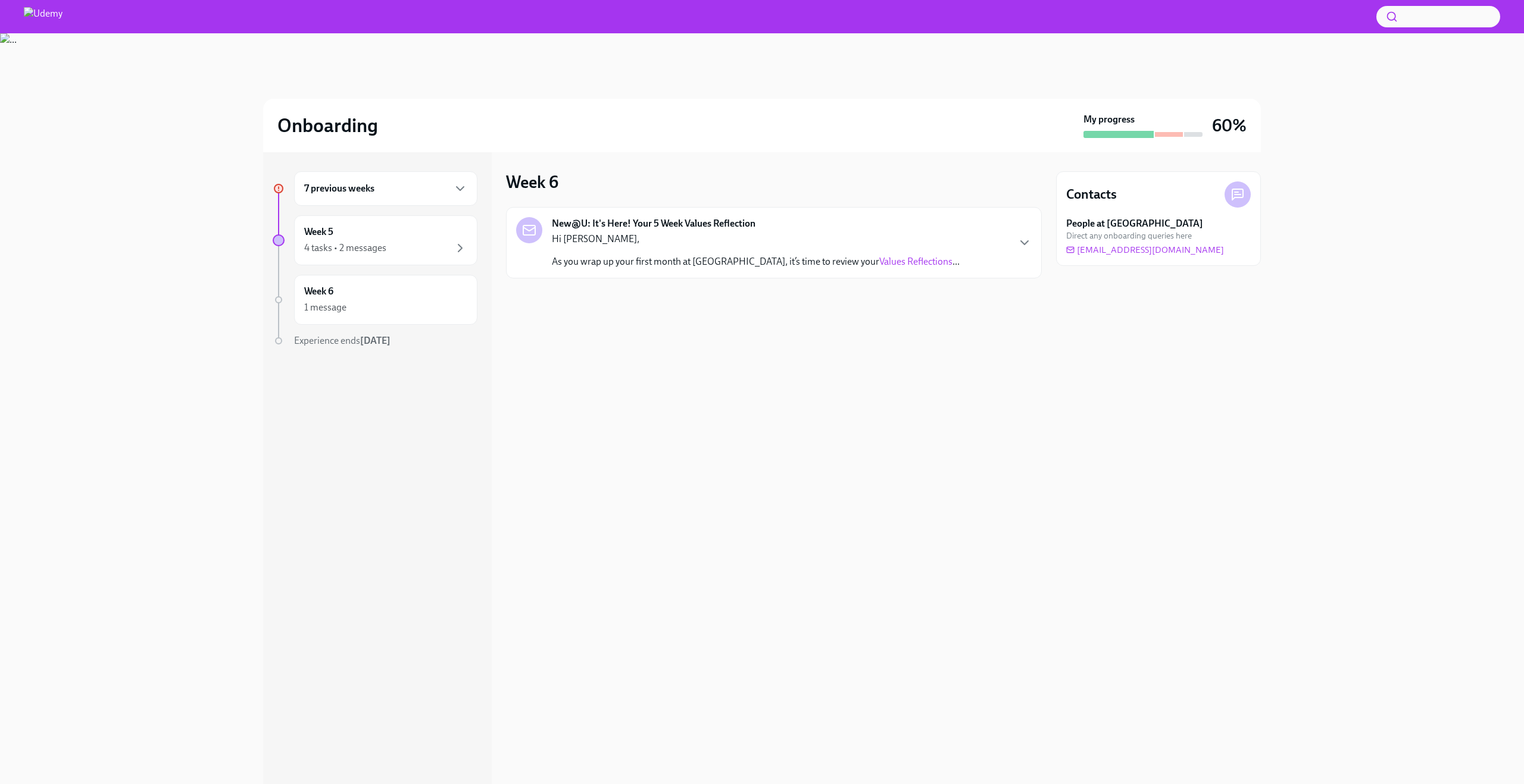
click at [418, 190] on div "7 previous weeks" at bounding box center [386, 189] width 163 height 14
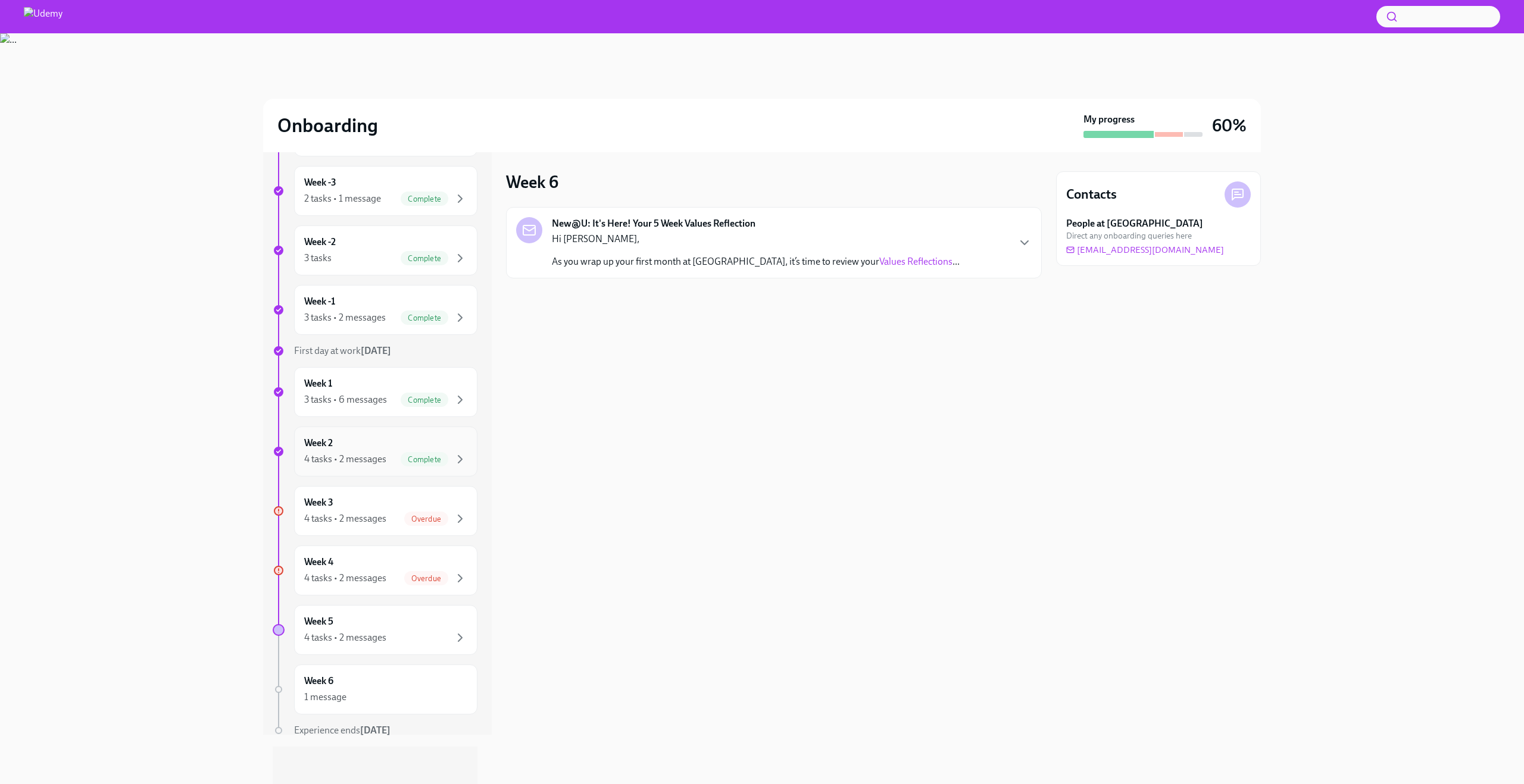
scroll to position [50, 0]
click at [396, 514] on div "4 tasks • 2 messages Overdue" at bounding box center [386, 518] width 163 height 14
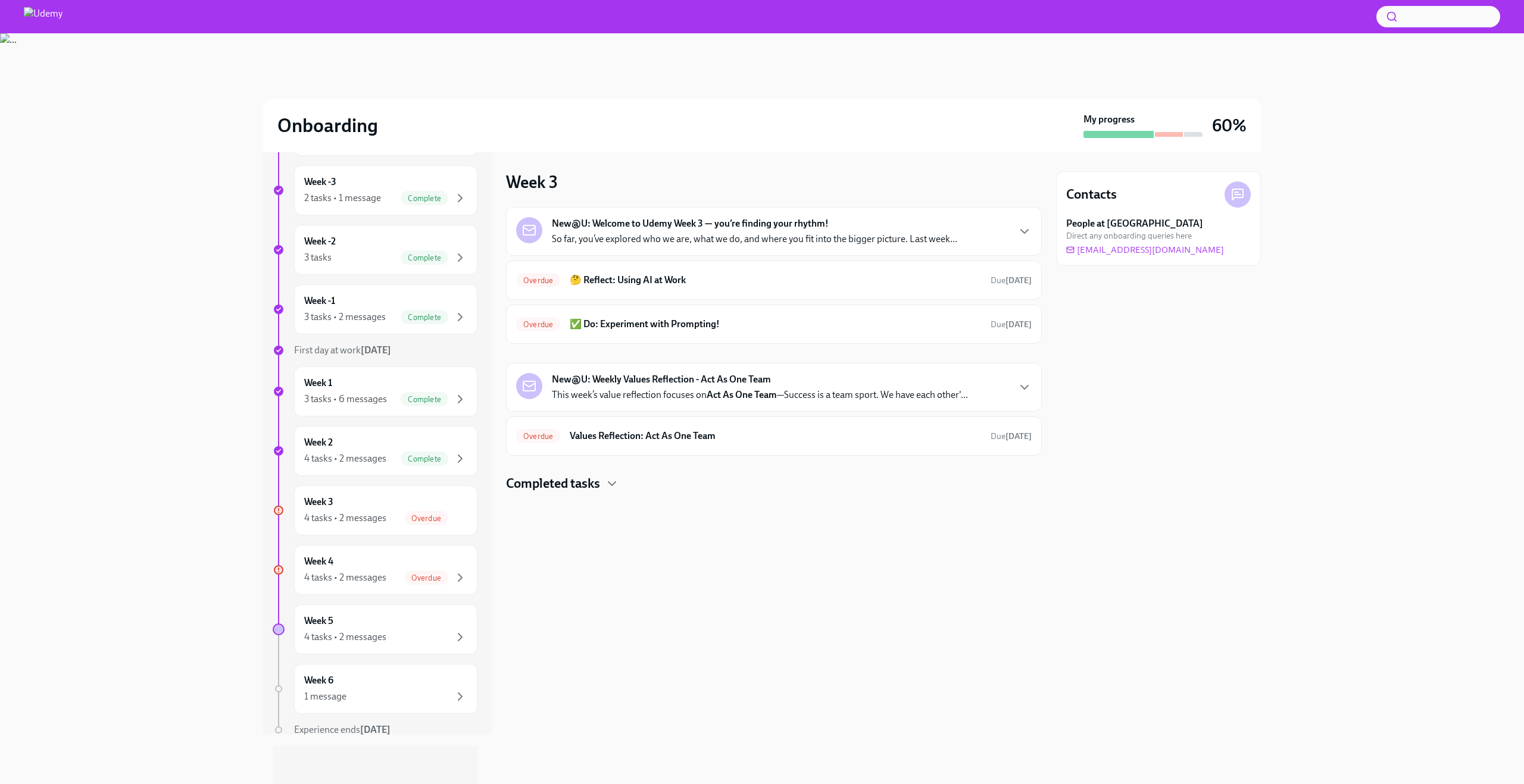
click at [983, 386] on div "New@U: Weekly Values Reflection - Act As One Team This week’s value reflection …" at bounding box center [774, 388] width 516 height 29
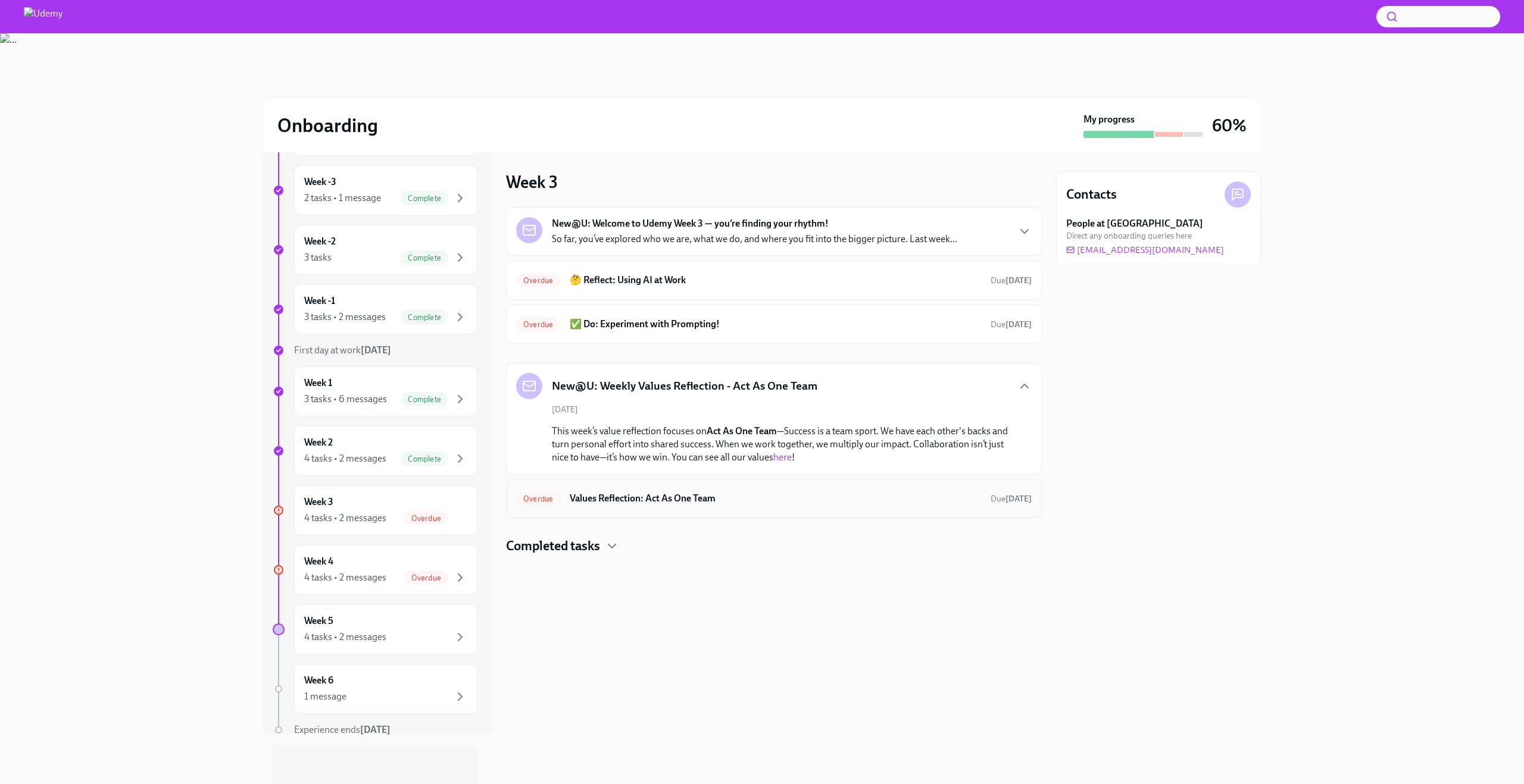
click at [666, 503] on h6 "Values Reflection: Act As One Team" at bounding box center [775, 499] width 411 height 13
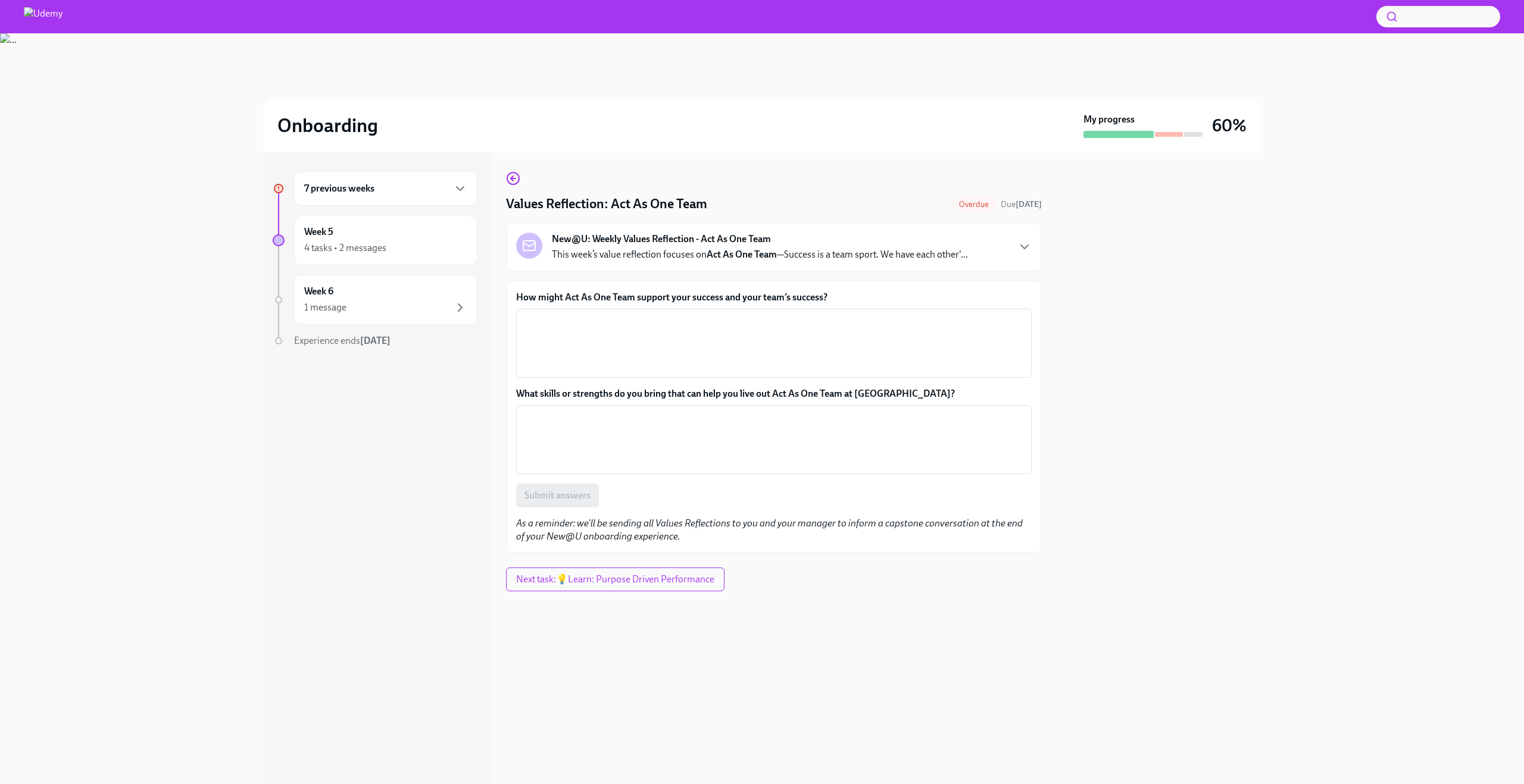
click at [640, 301] on label "How might Act As One Team support your success and your team’s success?" at bounding box center [774, 297] width 516 height 13
click at [640, 315] on textarea "How might Act As One Team support your success and your team’s success?" at bounding box center [774, 344] width 501 height 57
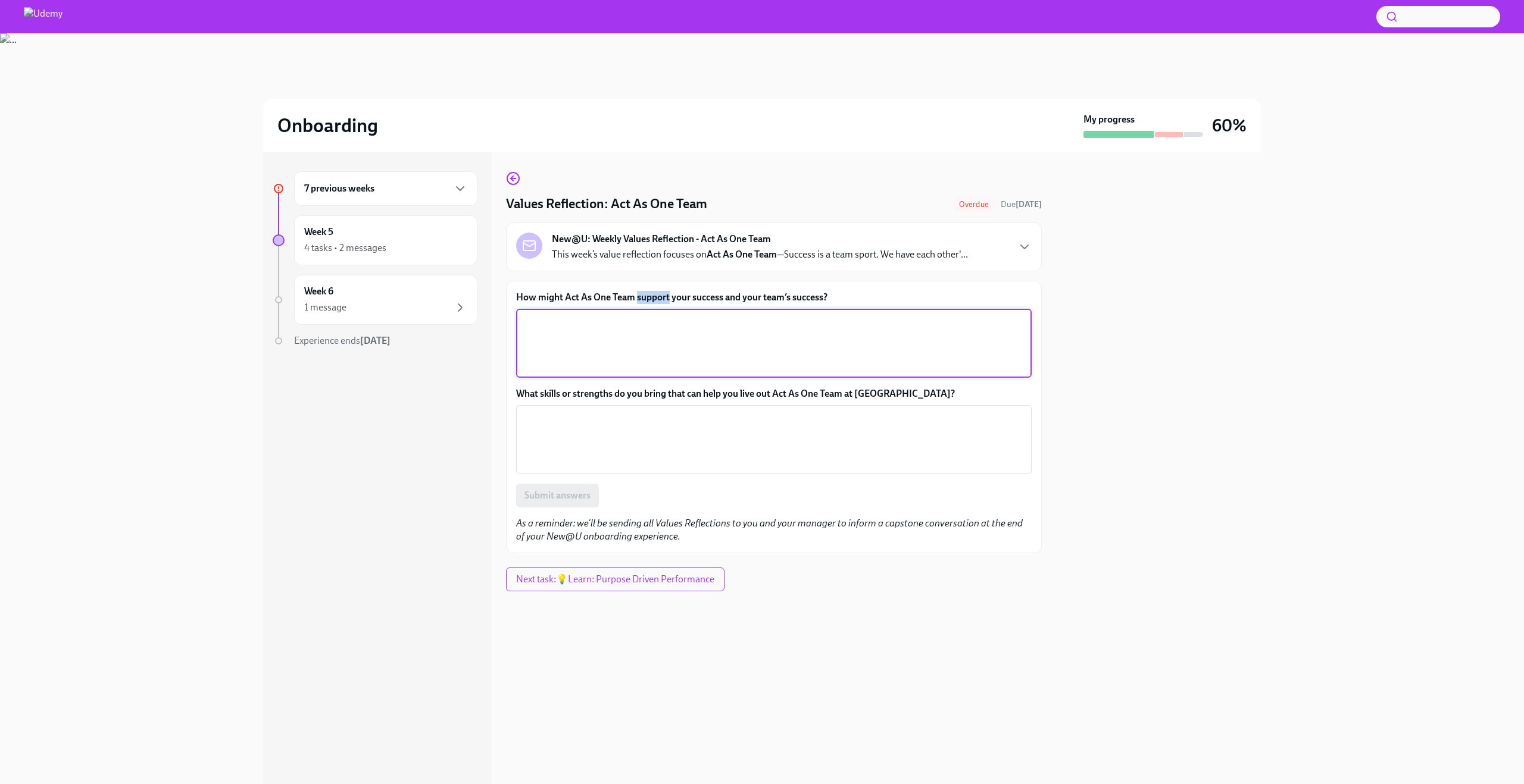
click at [640, 301] on label "How might Act As One Team support your success and your team’s success?" at bounding box center [774, 297] width 516 height 13
click at [640, 315] on textarea "How might Act As One Team support your success and your team’s success?" at bounding box center [774, 344] width 501 height 57
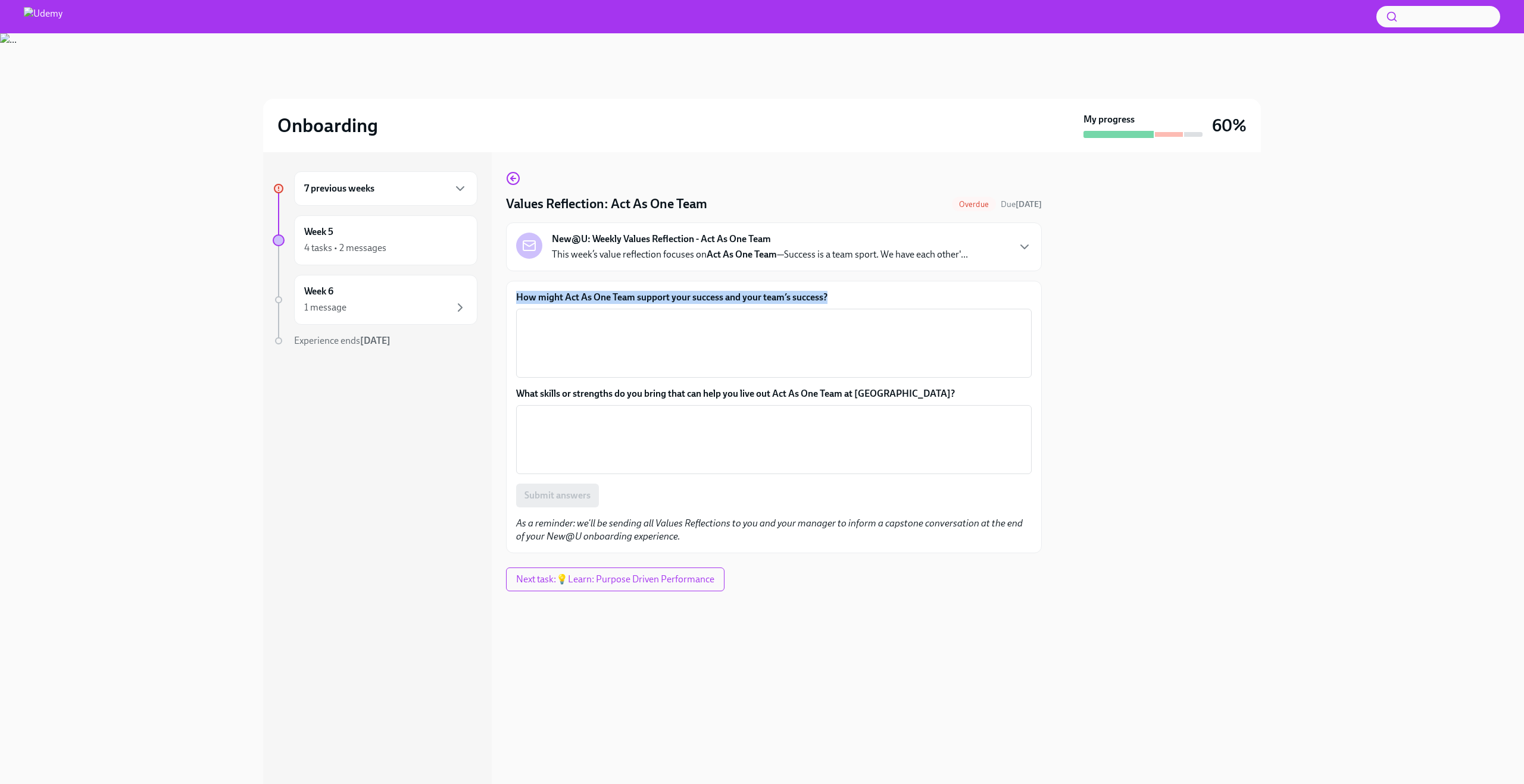
click at [640, 301] on label "How might Act As One Team support your success and your team’s success?" at bounding box center [774, 297] width 516 height 13
click at [640, 315] on textarea "How might Act As One Team support your success and your team’s success?" at bounding box center [774, 344] width 501 height 57
copy label "How might Act As One Team support your success and your team’s success?"
click at [684, 339] on textarea "How might Act As One Team support your success and your team’s success?" at bounding box center [774, 344] width 501 height 57
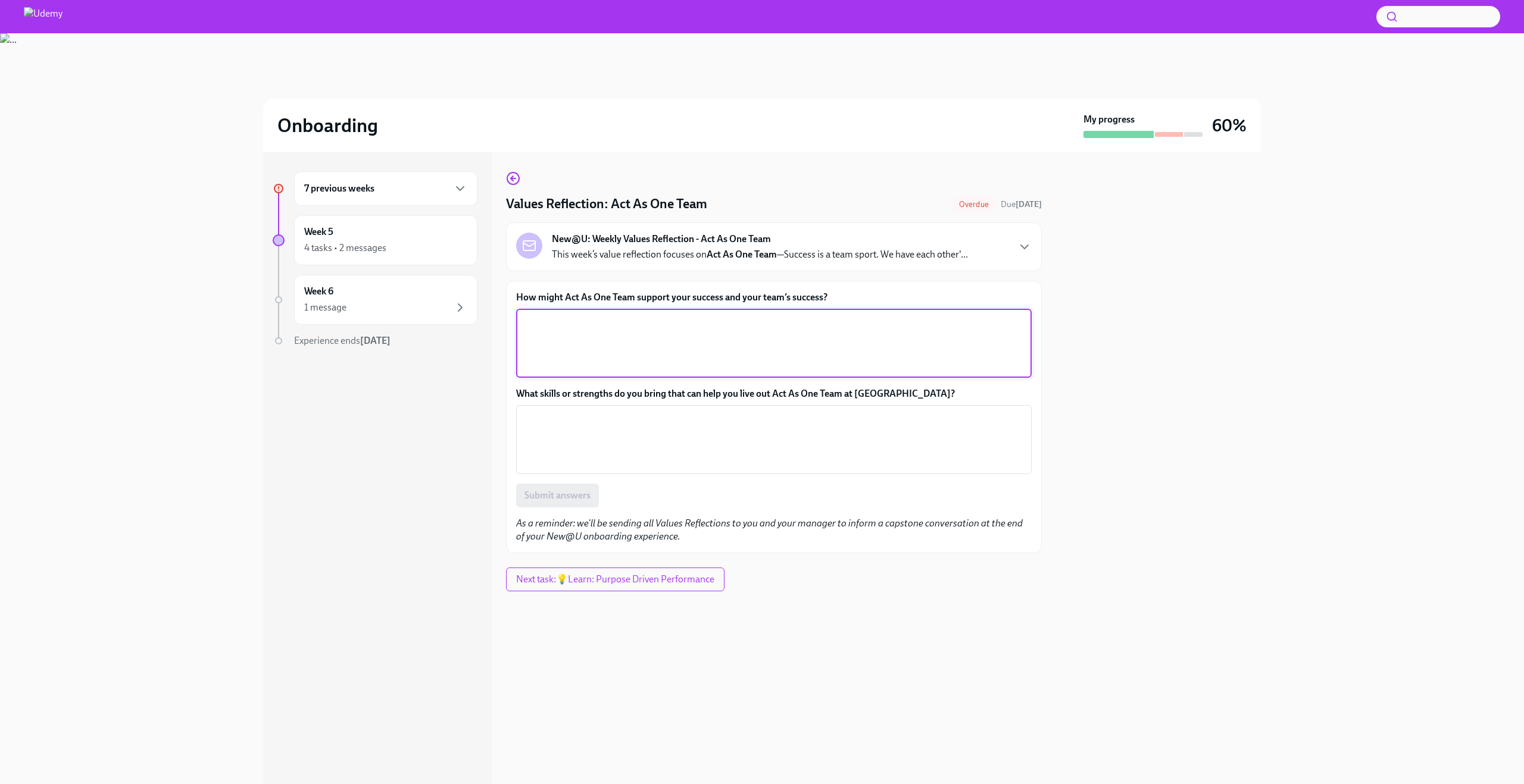
paste textarea "Acting as one team can support success by fostering collaboration, sharing know…"
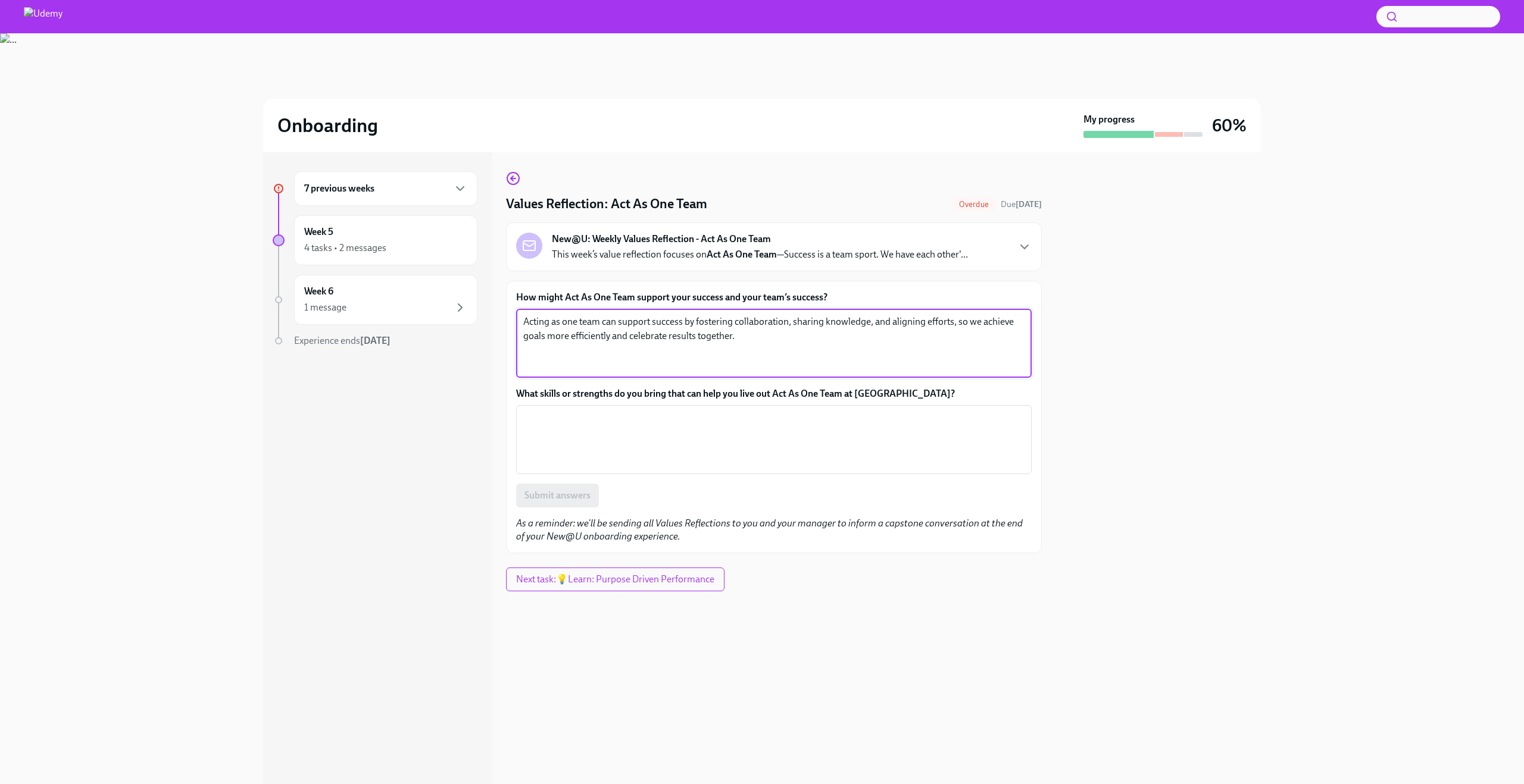
type textarea "Acting as one team can support success by fostering collaboration, sharing know…"
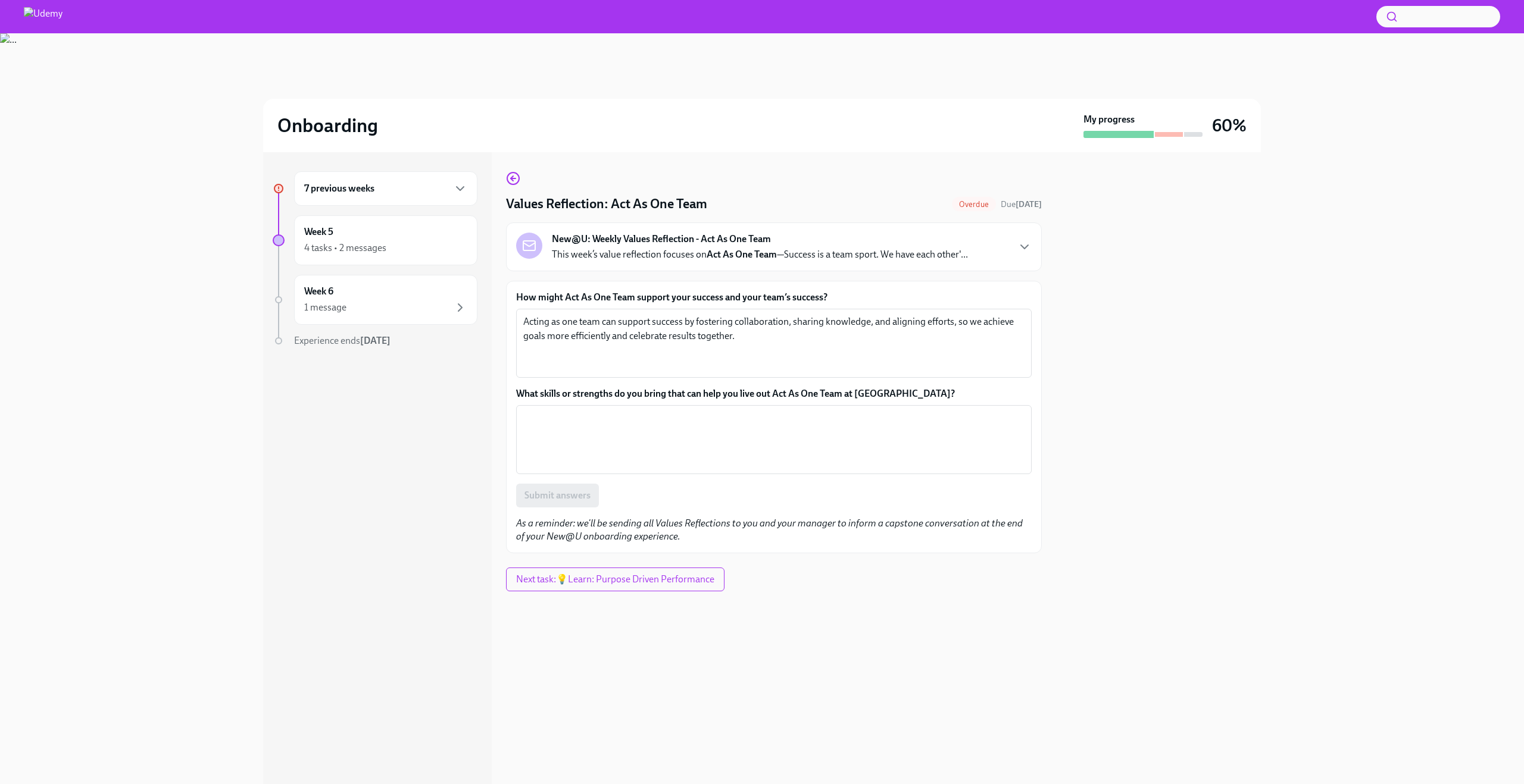
click at [649, 391] on label "What skills or strengths do you bring that can help you live out Act As One Tea…" at bounding box center [774, 394] width 516 height 13
click at [649, 411] on textarea "What skills or strengths do you bring that can help you live out Act As One Tea…" at bounding box center [774, 439] width 501 height 57
click at [649, 391] on label "What skills or strengths do you bring that can help you live out Act As One Tea…" at bounding box center [774, 394] width 516 height 13
click at [649, 411] on textarea "What skills or strengths do you bring that can help you live out Act As One Tea…" at bounding box center [774, 439] width 501 height 57
click at [649, 391] on label "What skills or strengths do you bring that can help you live out Act As One Tea…" at bounding box center [774, 394] width 516 height 13
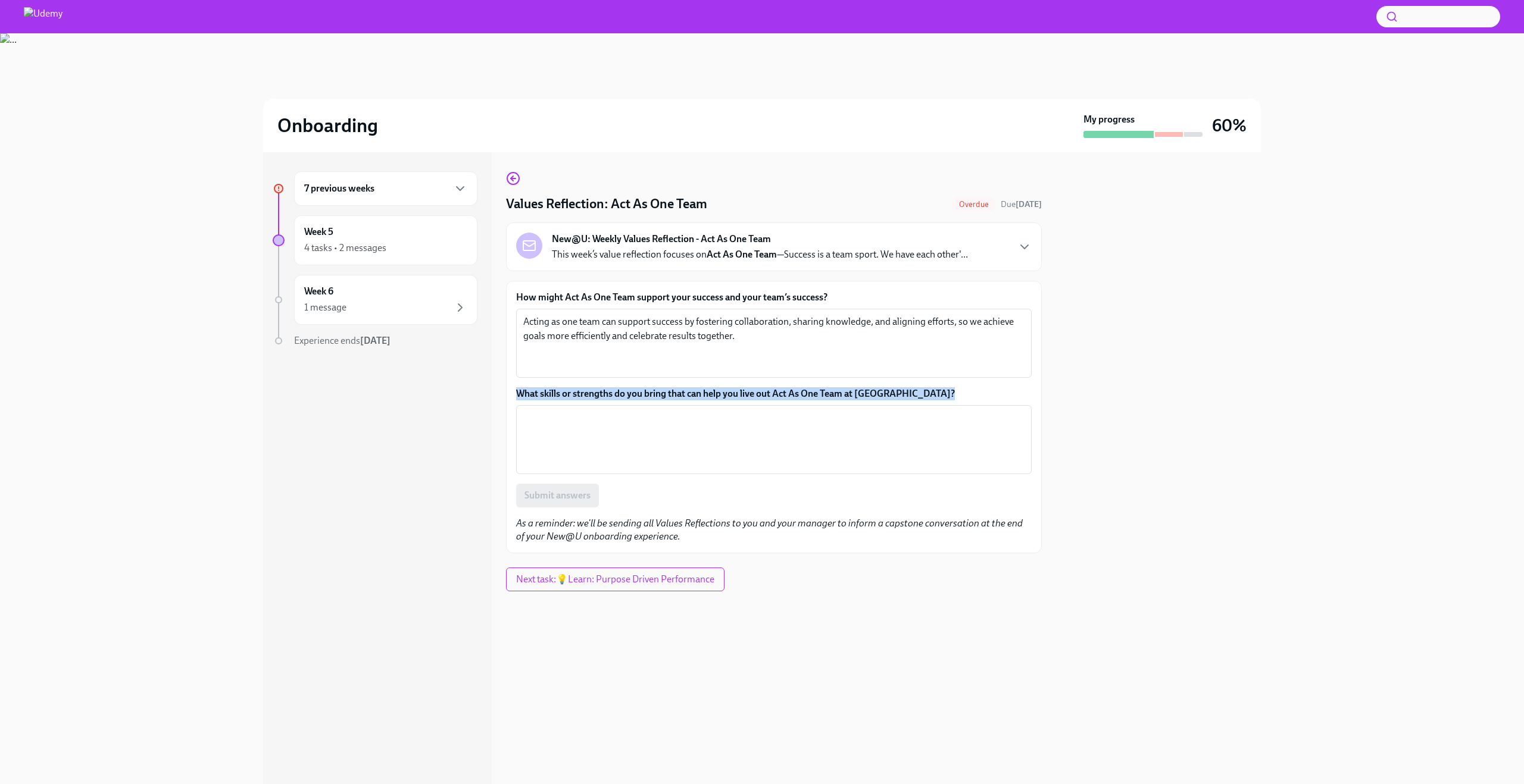
click at [649, 411] on textarea "What skills or strengths do you bring that can help you live out Act As One Tea…" at bounding box center [774, 439] width 501 height 57
copy label "What skills or strengths do you bring that can help you live out Act As One Tea…"
click at [698, 432] on textarea "What skills or strengths do you bring that can help you live out Act As One Tea…" at bounding box center [774, 439] width 501 height 57
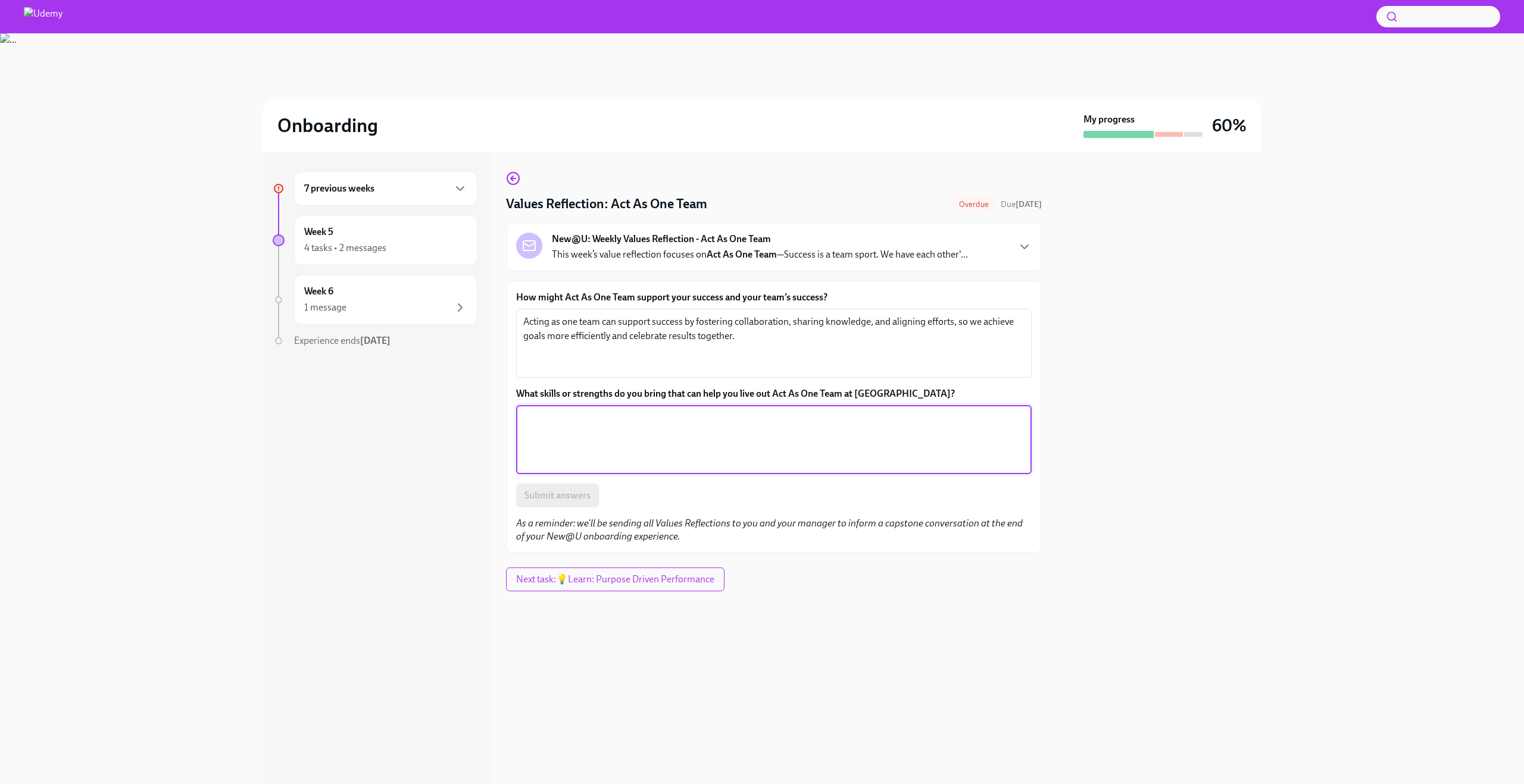
paste textarea "I bring strong collaboration, communication, and empathy, which help me build t…"
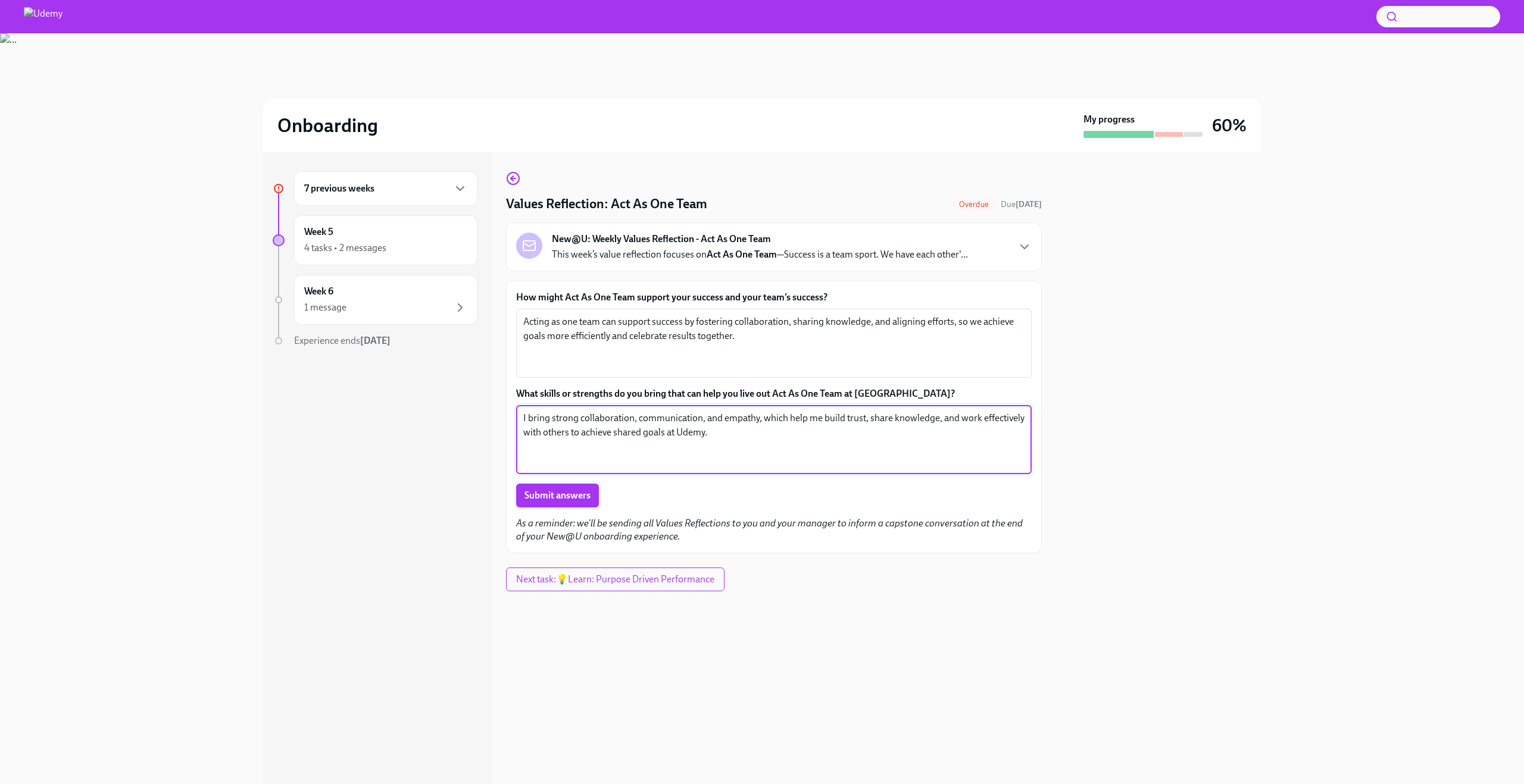
type textarea "I bring strong collaboration, communication, and empathy, which help me build t…"
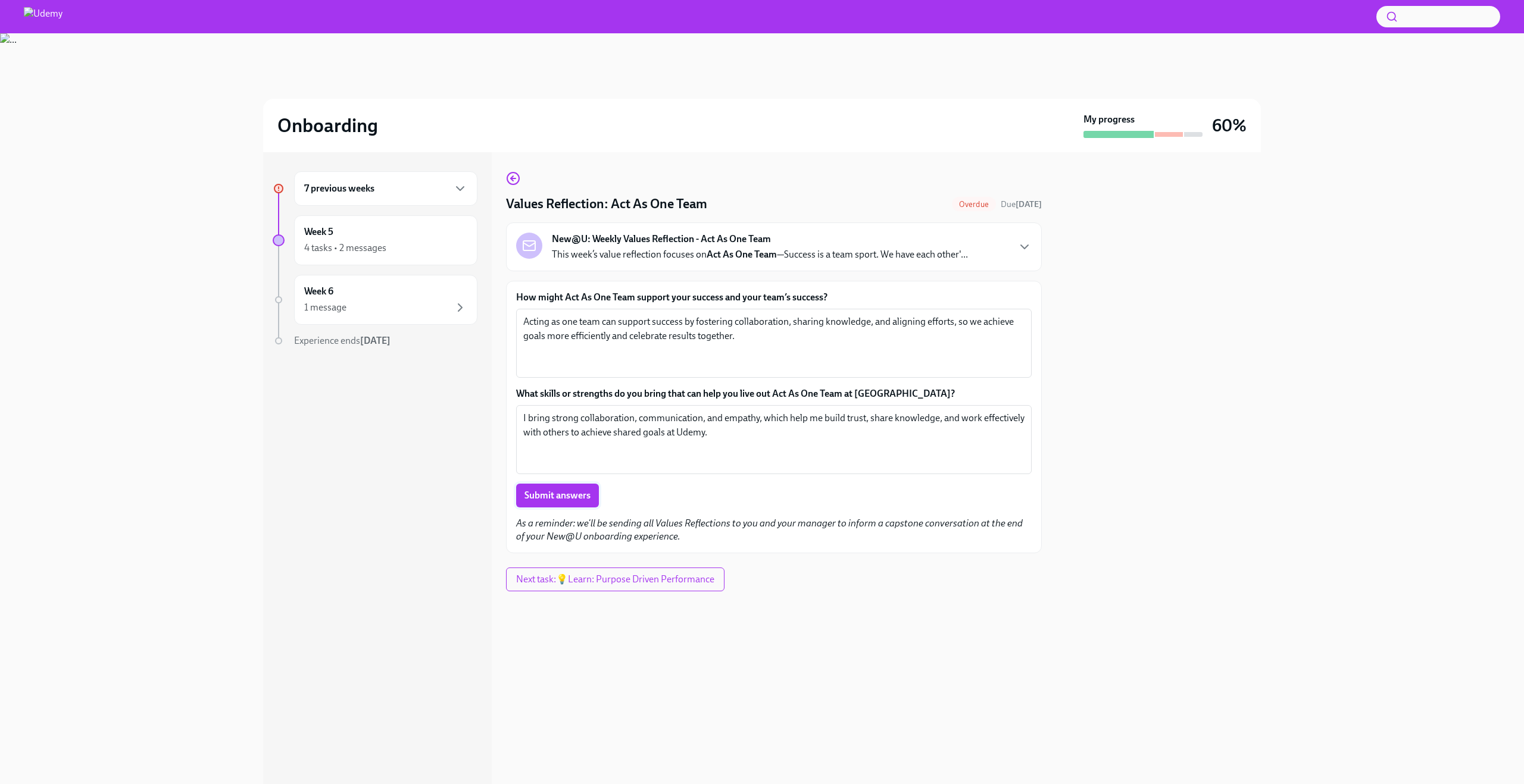
click at [566, 495] on span "Submit answers" at bounding box center [558, 495] width 66 height 12
click at [643, 581] on span "Next task : 💡Learn: Purpose Driven Performance" at bounding box center [614, 579] width 201 height 12
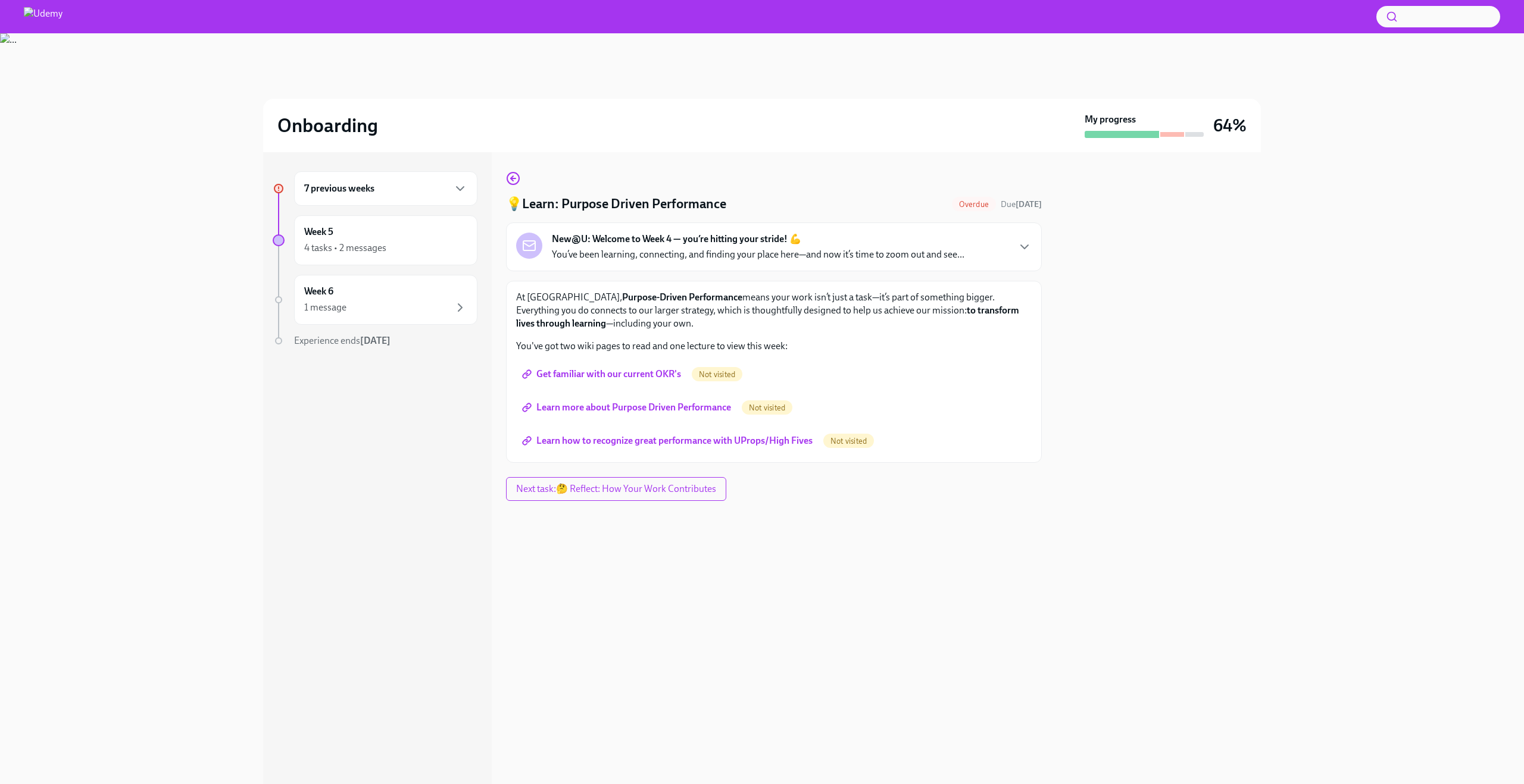
click at [655, 370] on span "Get familiar with our current OKR's" at bounding box center [603, 373] width 157 height 12
